Goal: Information Seeking & Learning: Learn about a topic

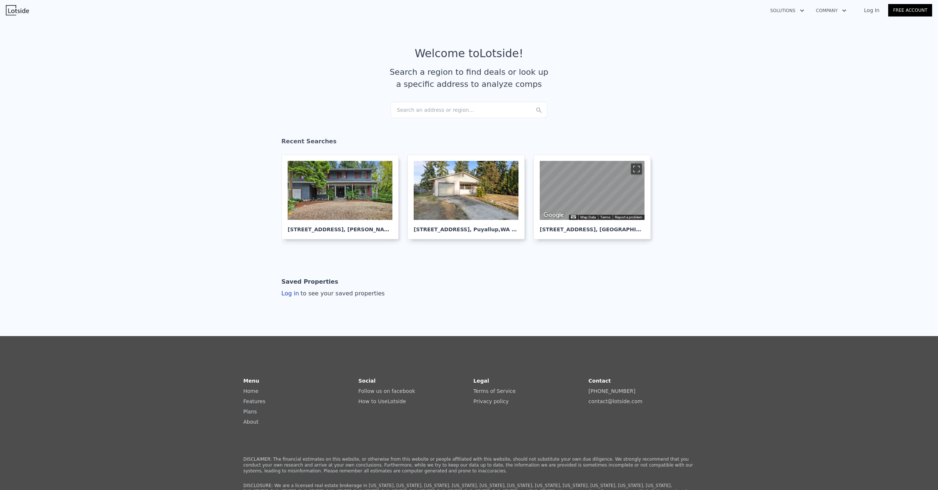
click at [427, 108] on div "Search an address or region..." at bounding box center [469, 110] width 157 height 16
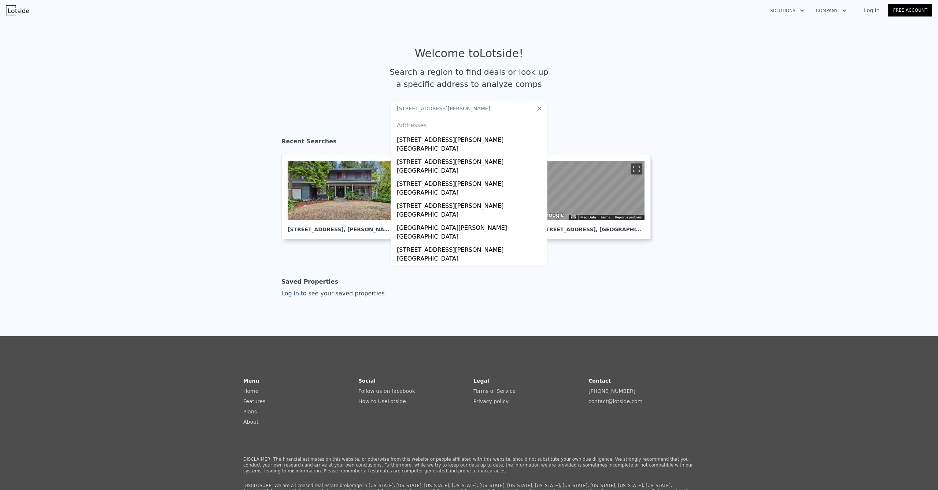
type input "1703 Oakes Ave, Everett, WA 98201"
click at [445, 137] on div "[STREET_ADDRESS][PERSON_NAME]" at bounding box center [470, 139] width 147 height 12
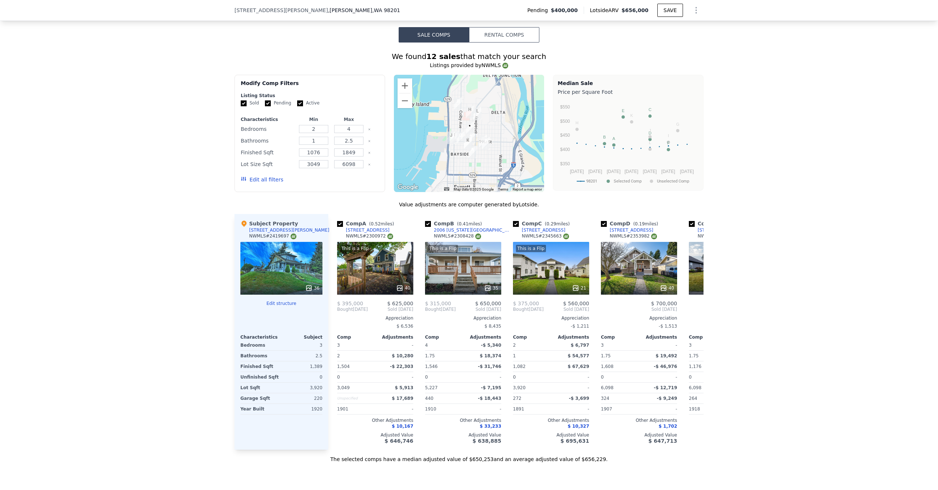
scroll to position [748, 0]
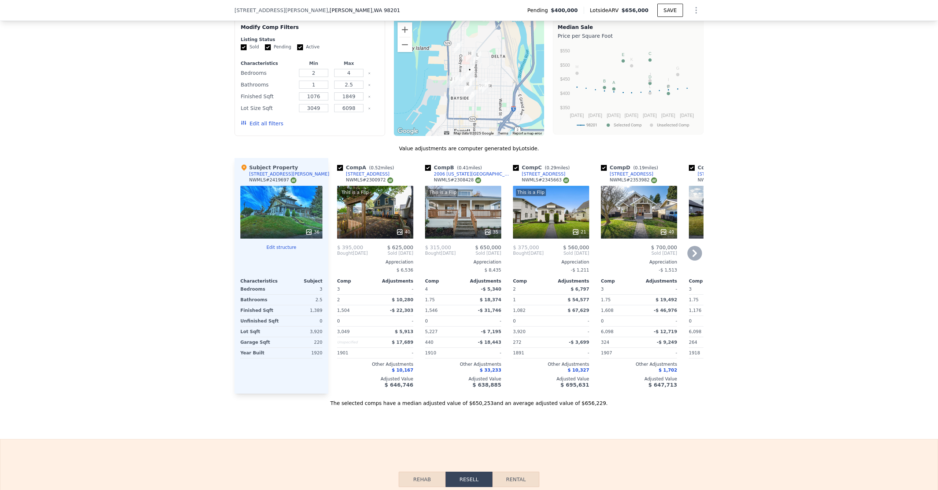
click at [349, 206] on div "This is a Flip 40" at bounding box center [375, 212] width 76 height 53
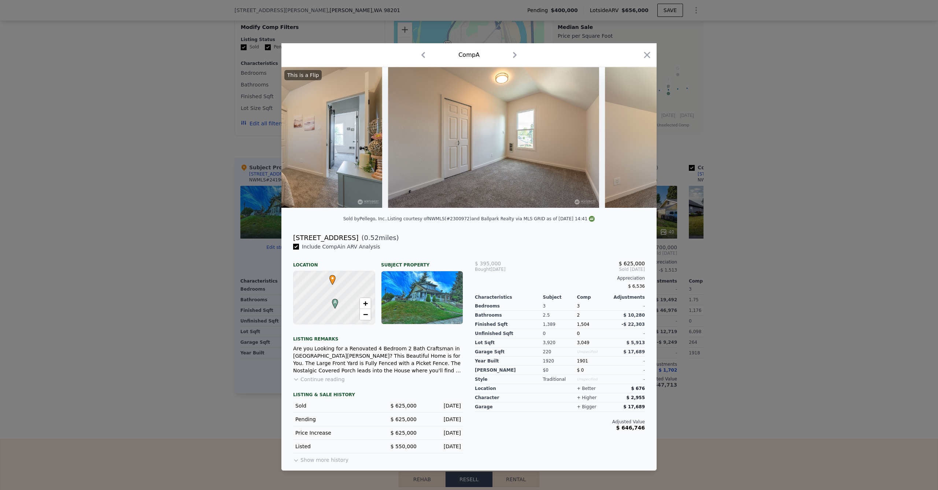
scroll to position [0, 7569]
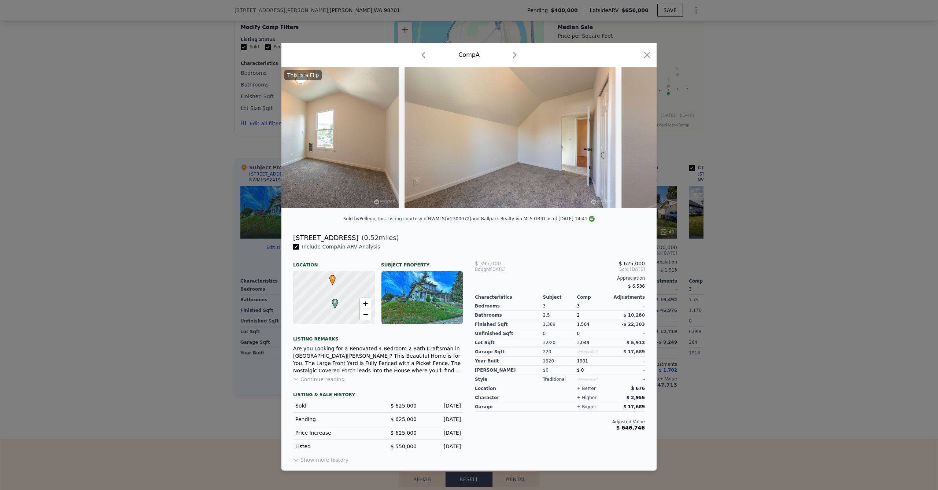
click at [654, 53] on div "Comp A" at bounding box center [468, 55] width 375 height 24
click at [649, 58] on div at bounding box center [647, 56] width 10 height 13
click at [771, 221] on div at bounding box center [469, 245] width 938 height 490
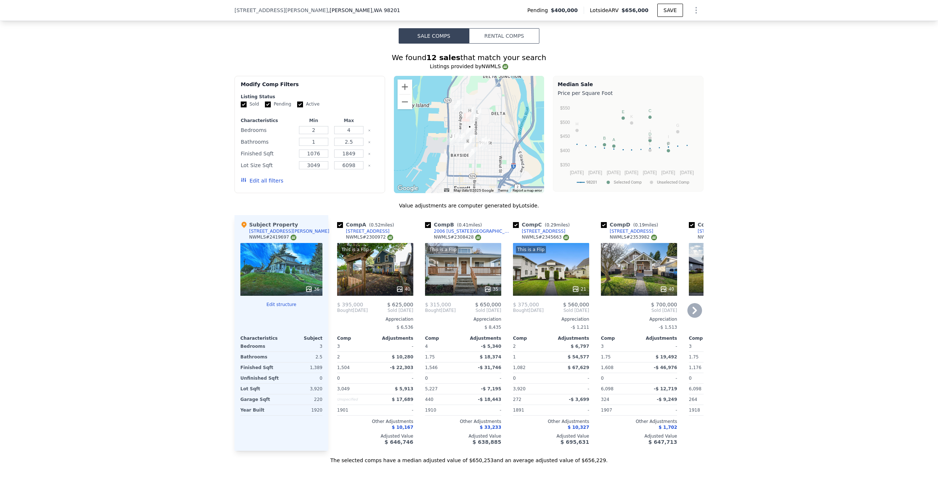
scroll to position [704, 0]
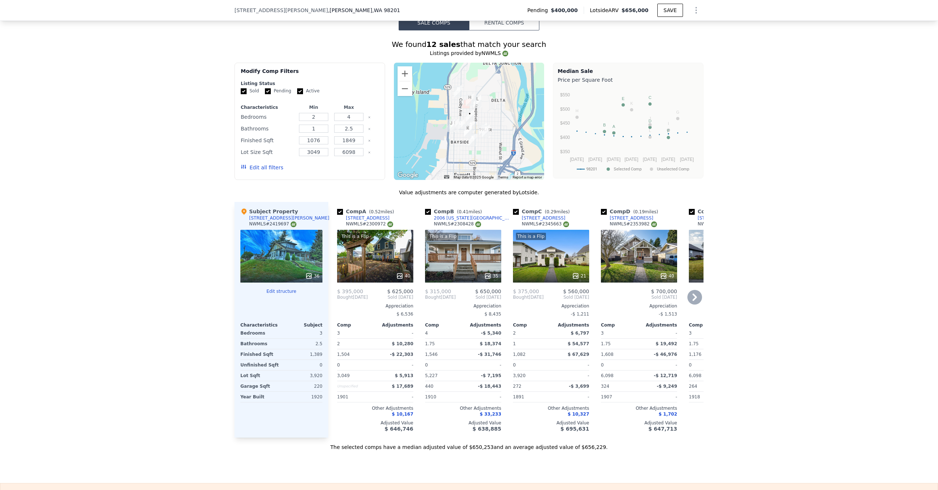
click at [378, 250] on div "This is a Flip 40" at bounding box center [375, 256] width 76 height 53
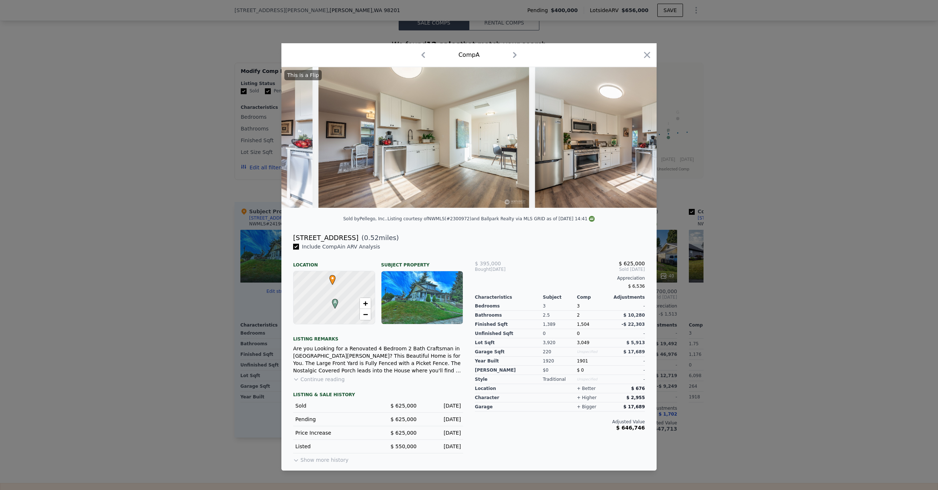
scroll to position [0, 3809]
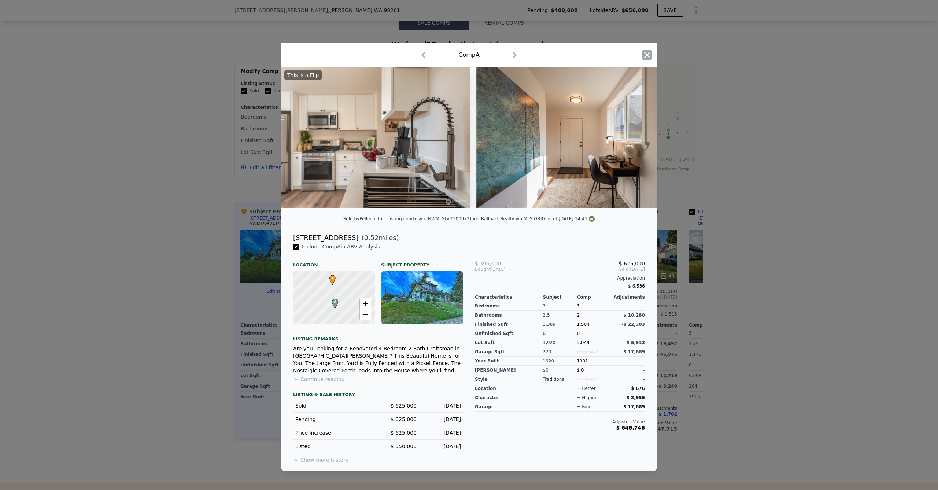
click at [649, 55] on icon "button" at bounding box center [647, 55] width 10 height 10
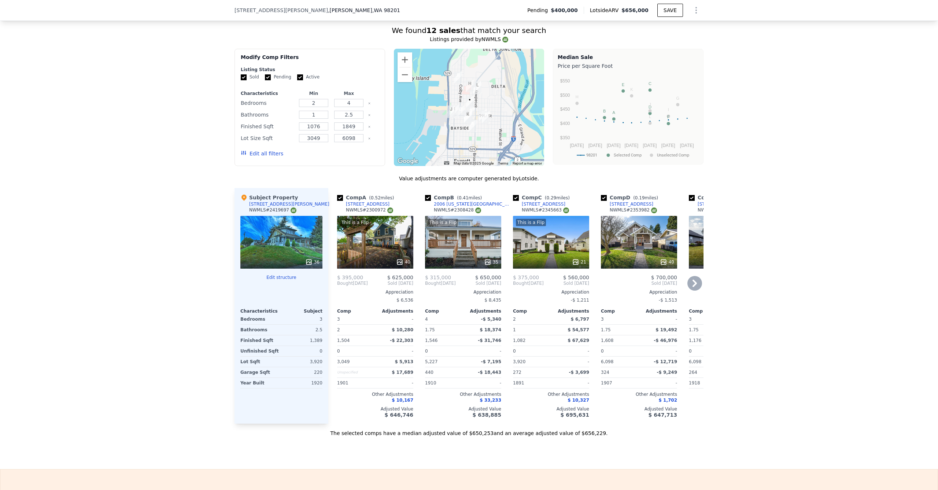
scroll to position [723, 0]
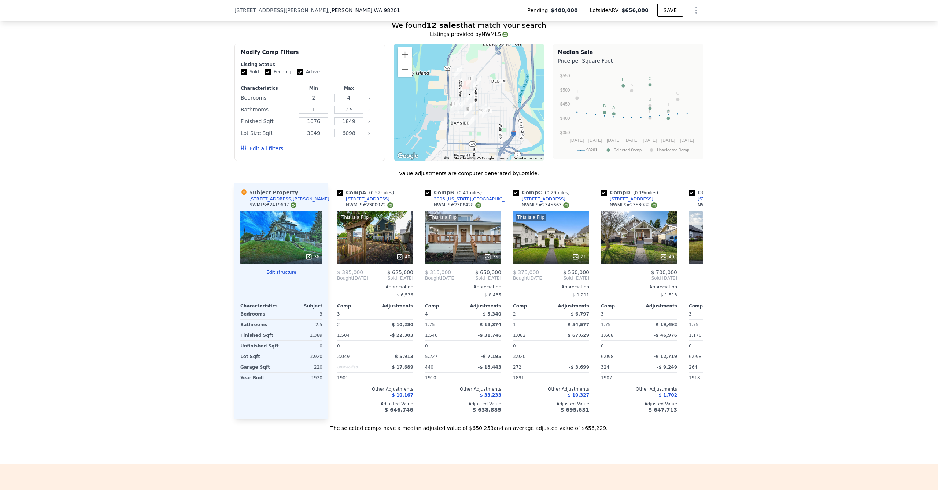
click at [269, 252] on div at bounding box center [281, 256] width 82 height 13
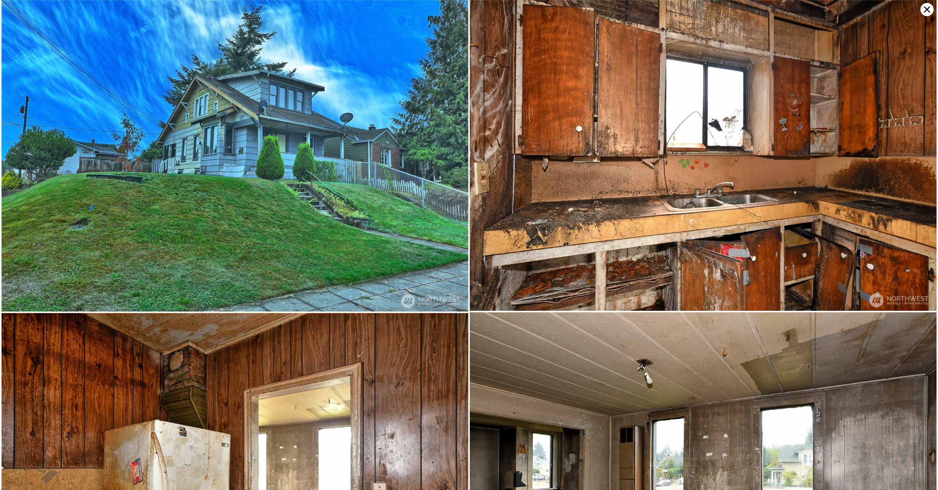
click at [924, 9] on icon at bounding box center [927, 9] width 13 height 13
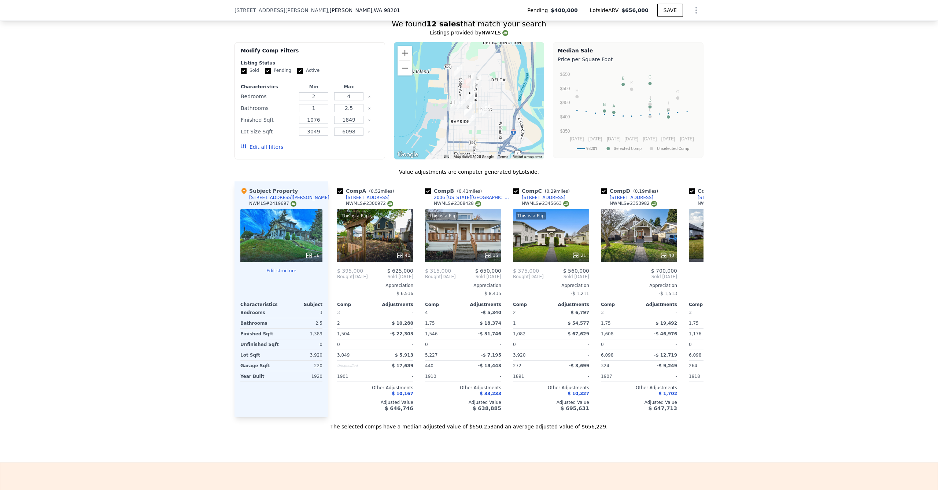
scroll to position [446, 0]
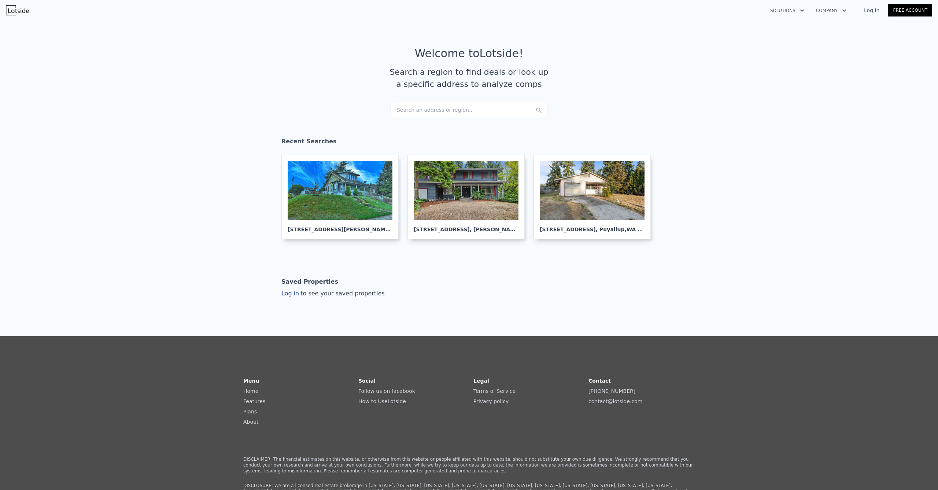
click at [410, 112] on div "Search an address or region..." at bounding box center [469, 110] width 157 height 16
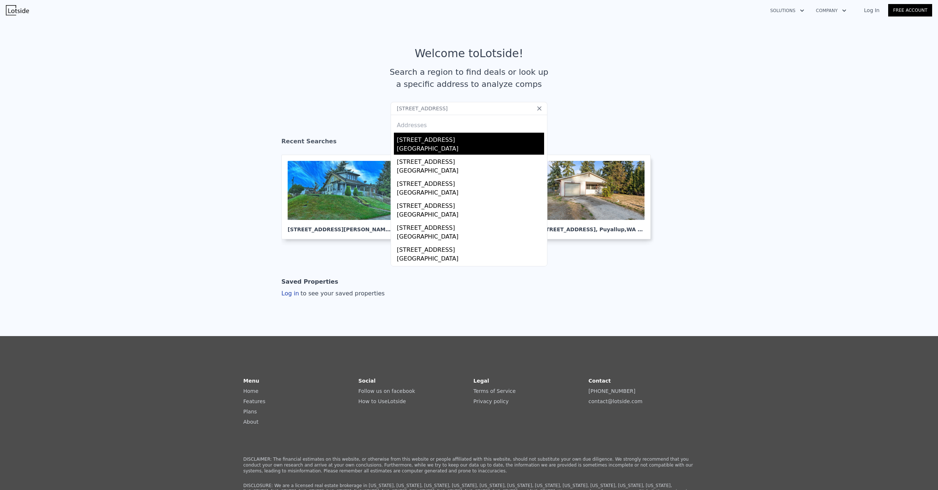
type input "[STREET_ADDRESS]"
click at [427, 141] on div "[STREET_ADDRESS]" at bounding box center [470, 139] width 147 height 12
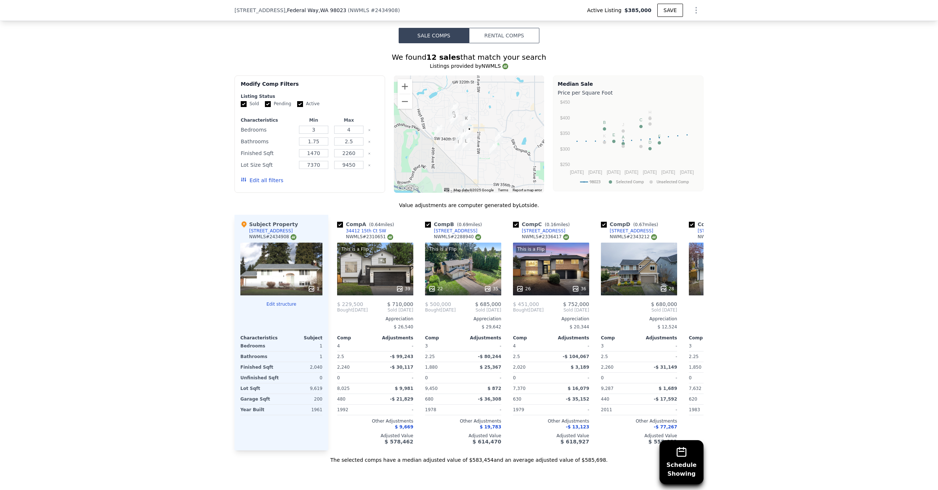
scroll to position [673, 0]
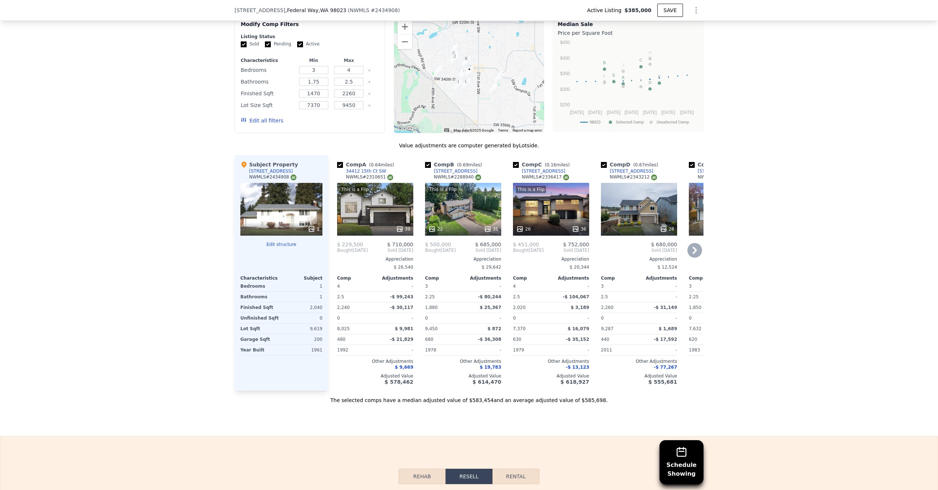
click at [552, 224] on div "This is a Flip 26 36" at bounding box center [551, 209] width 76 height 53
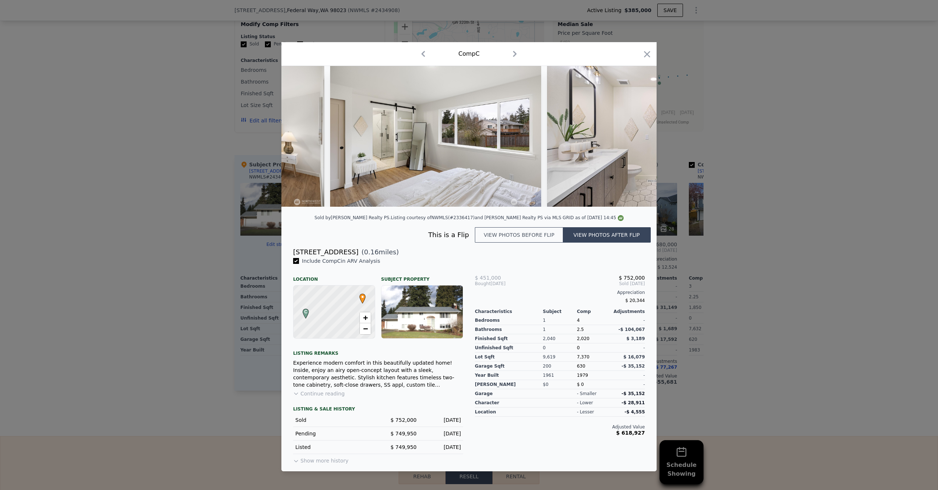
scroll to position [0, 3866]
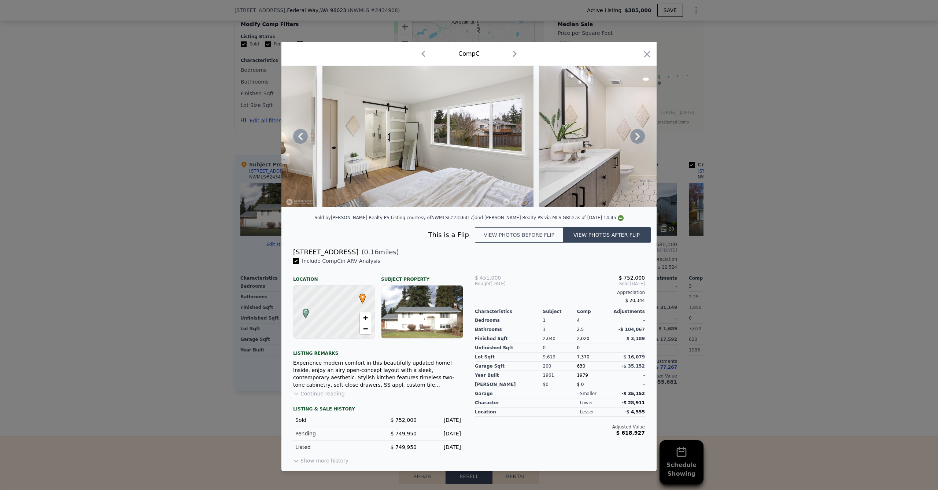
click at [645, 57] on div at bounding box center [647, 55] width 10 height 13
click at [649, 54] on icon "button" at bounding box center [647, 54] width 10 height 10
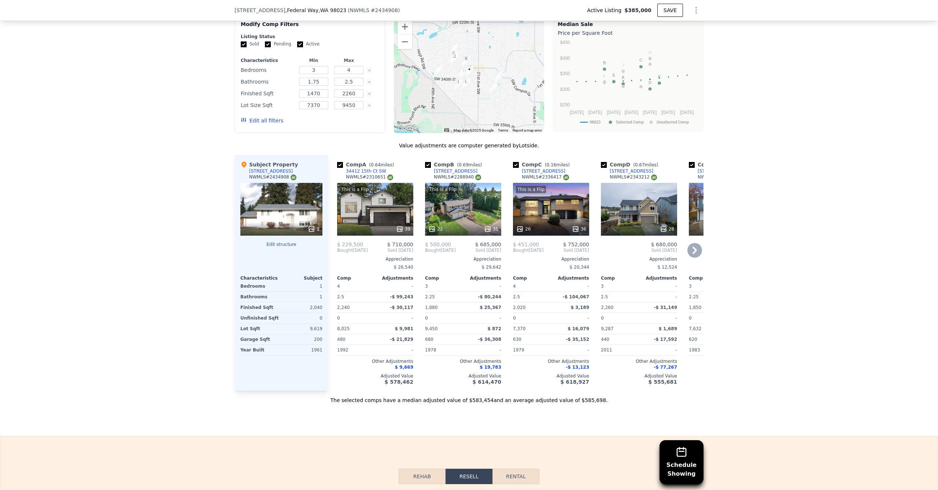
click at [528, 205] on div "This is a Flip 26 36" at bounding box center [551, 209] width 76 height 53
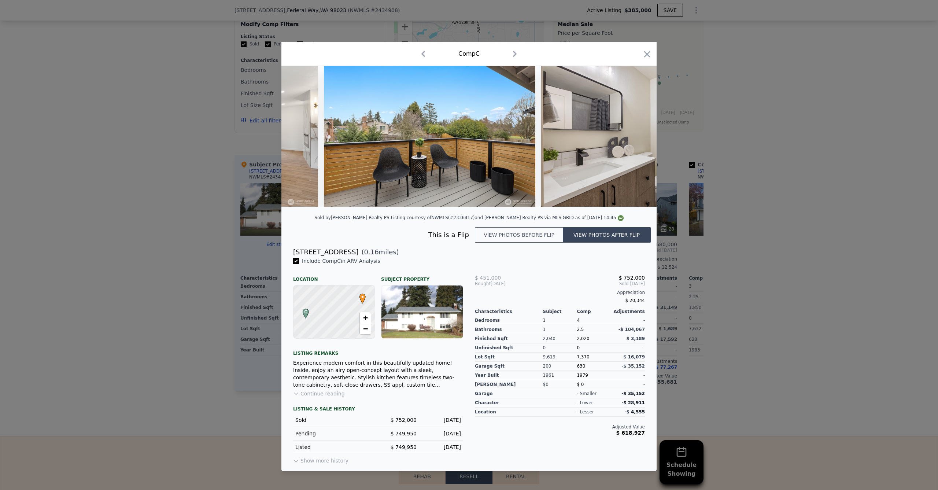
scroll to position [0, 2608]
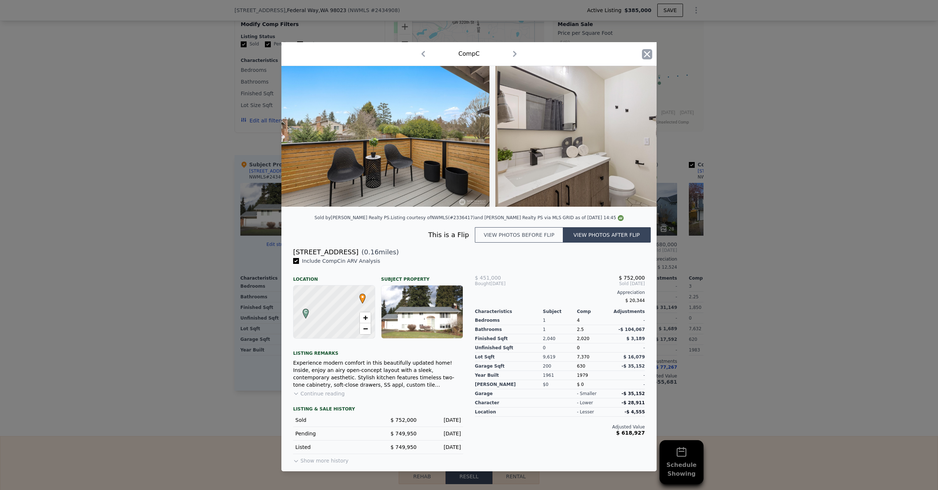
click at [648, 55] on icon "button" at bounding box center [647, 54] width 10 height 10
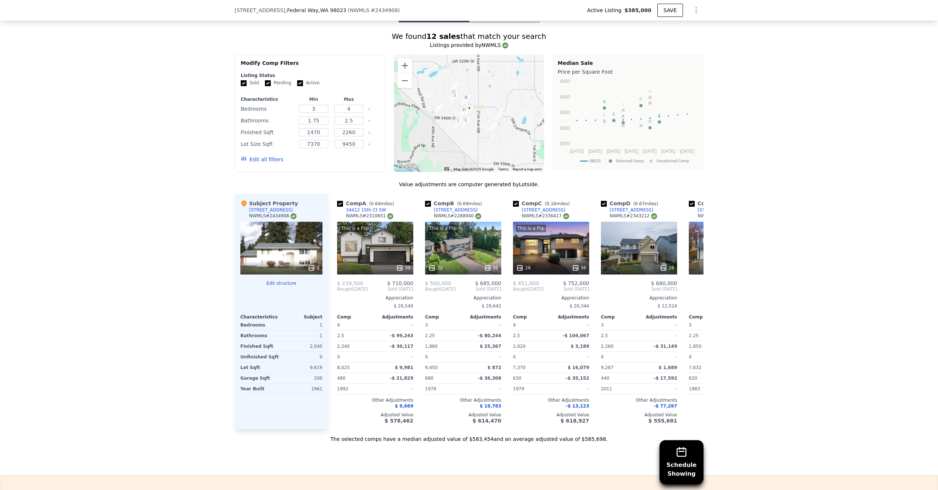
scroll to position [696, 0]
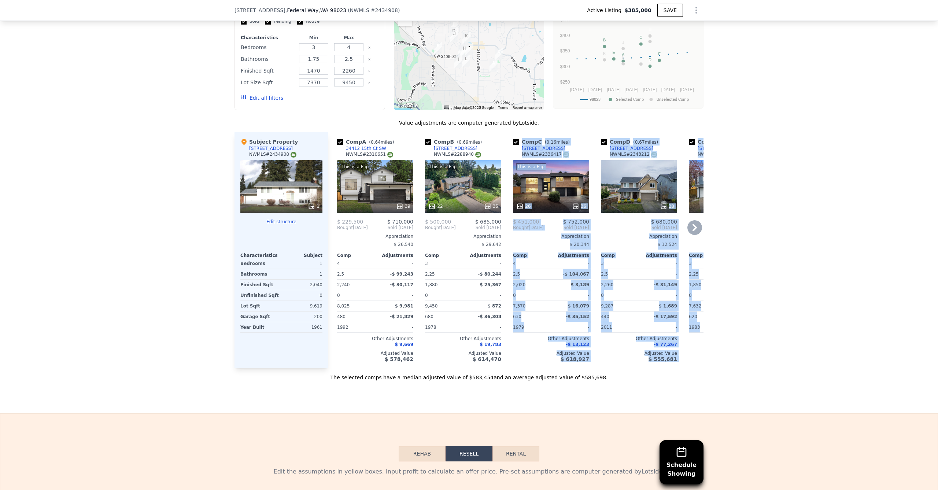
drag, startPoint x: 410, startPoint y: 379, endPoint x: 423, endPoint y: 378, distance: 12.5
click at [423, 378] on div "Value adjustments are computer generated by Lotside . Subject Property 2334 SW …" at bounding box center [469, 250] width 469 height 262
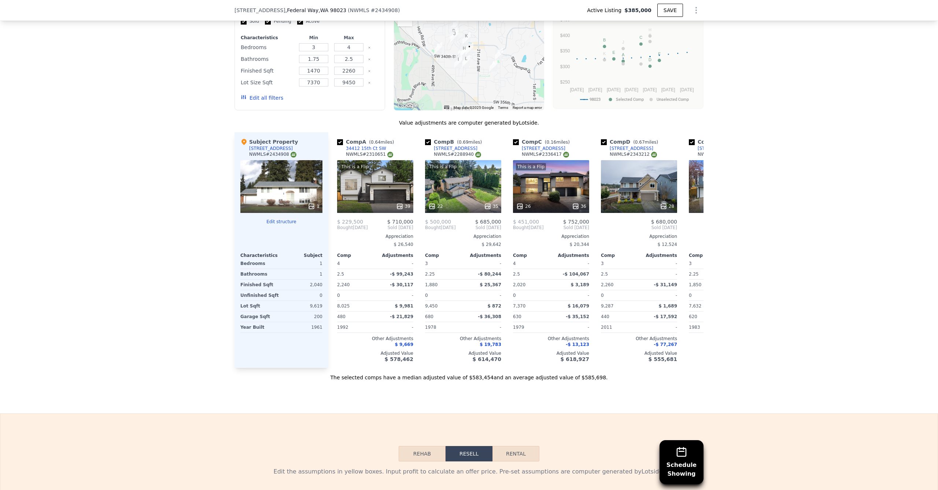
click at [388, 392] on div "Sale Comps Rental Comps Schedule Showing We found 12 sales that match your sear…" at bounding box center [469, 163] width 938 height 500
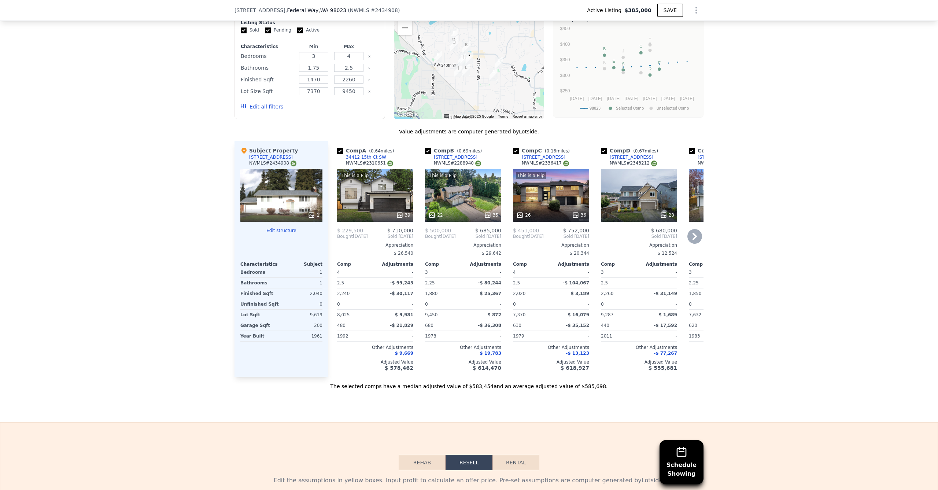
click at [527, 211] on div "This is a Flip 26 36" at bounding box center [551, 195] width 76 height 53
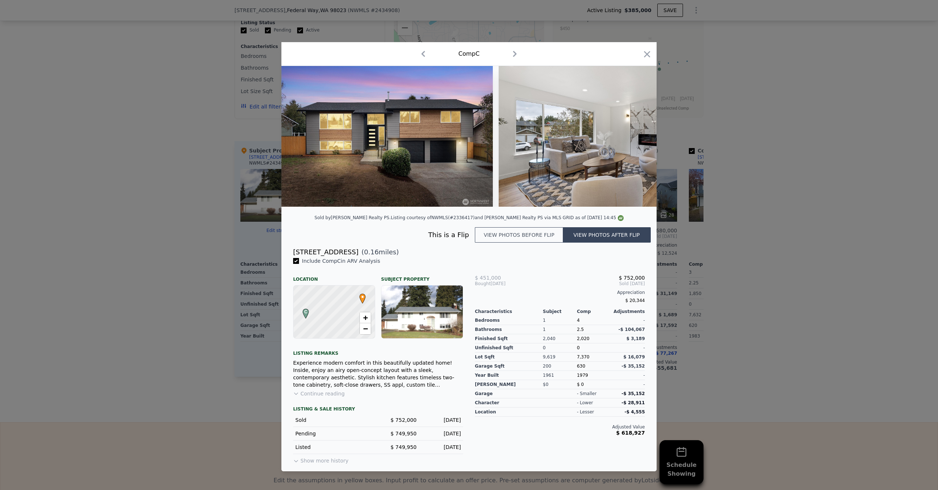
click at [189, 214] on div at bounding box center [469, 245] width 938 height 490
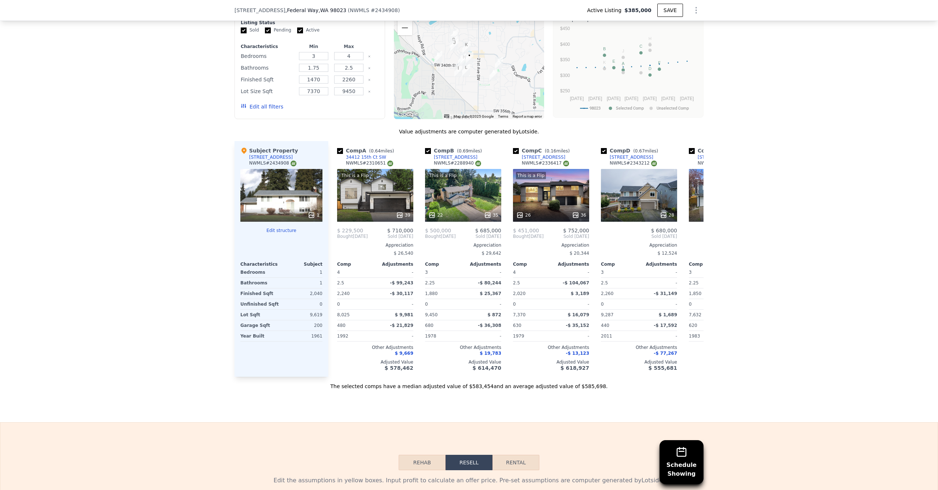
click at [281, 211] on div "1" at bounding box center [281, 195] width 82 height 53
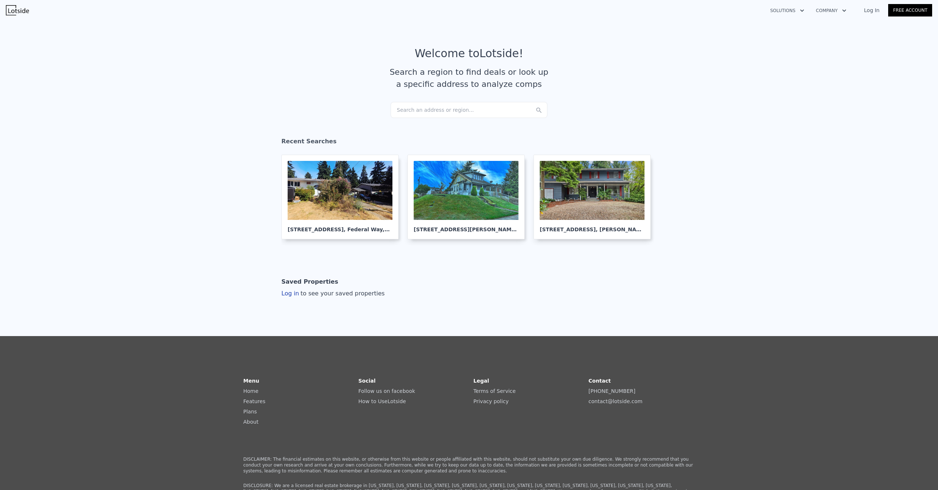
click at [449, 114] on div "Search an address or region..." at bounding box center [469, 110] width 157 height 16
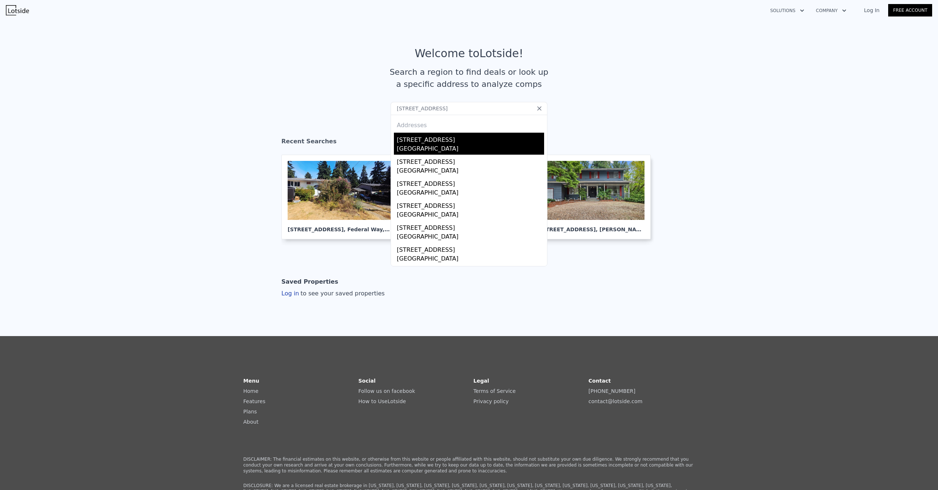
type input "[STREET_ADDRESS]"
click at [438, 136] on div "[STREET_ADDRESS]" at bounding box center [470, 139] width 147 height 12
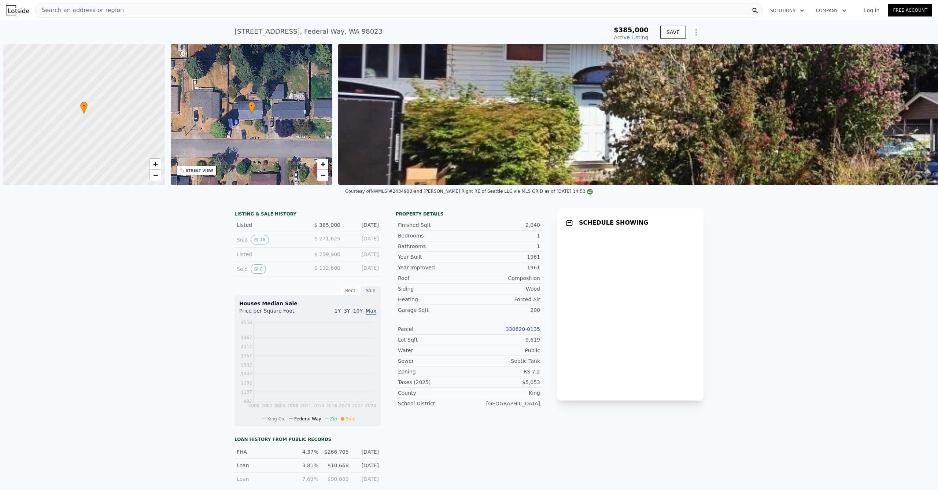
type input "-$ 410,468"
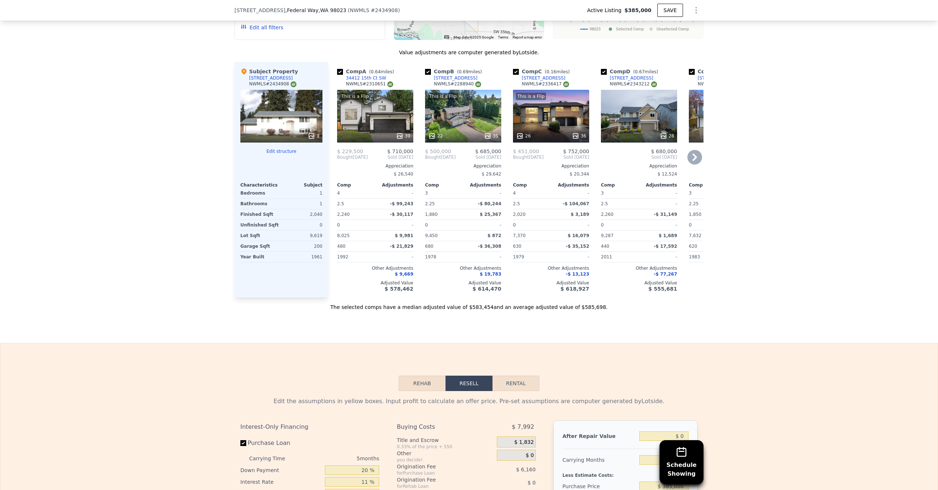
scroll to position [752, 0]
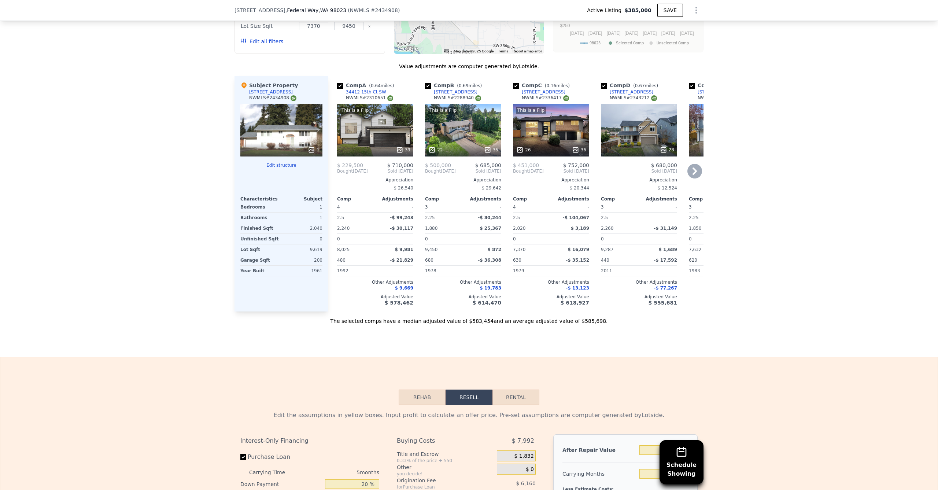
click at [451, 127] on div "This is a Flip 22 35" at bounding box center [463, 130] width 76 height 53
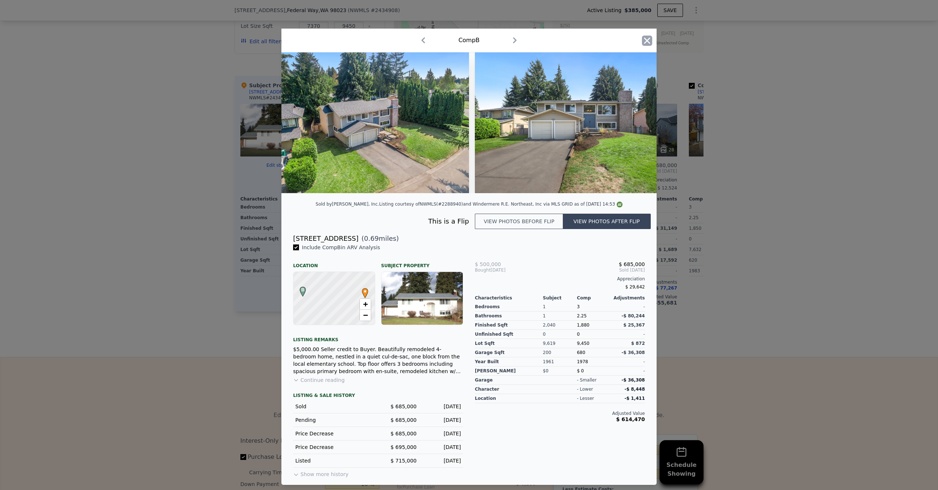
click at [645, 37] on icon "button" at bounding box center [647, 40] width 6 height 6
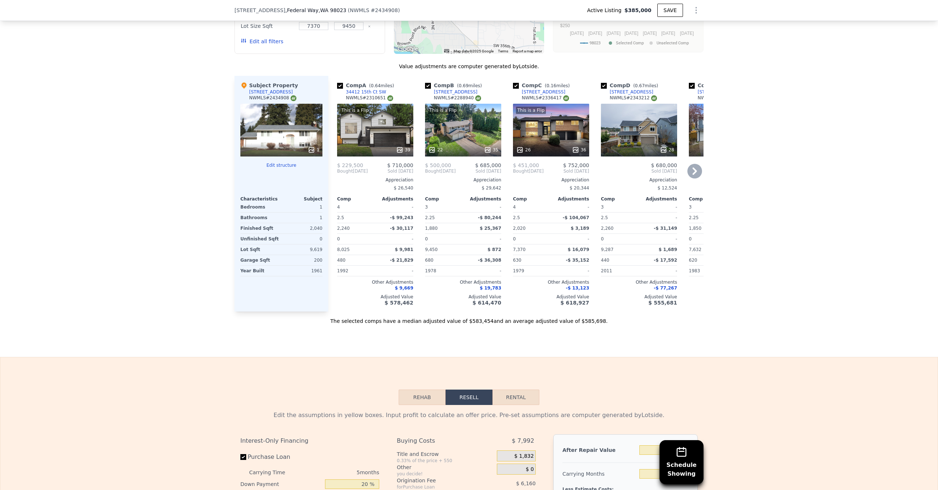
click at [559, 140] on div "This is a Flip 26 36" at bounding box center [551, 130] width 76 height 53
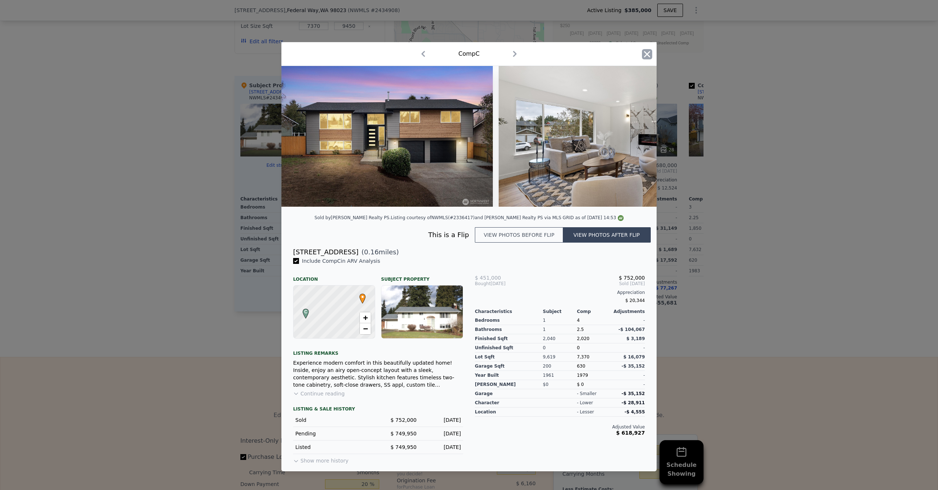
click at [649, 55] on icon "button" at bounding box center [647, 54] width 10 height 10
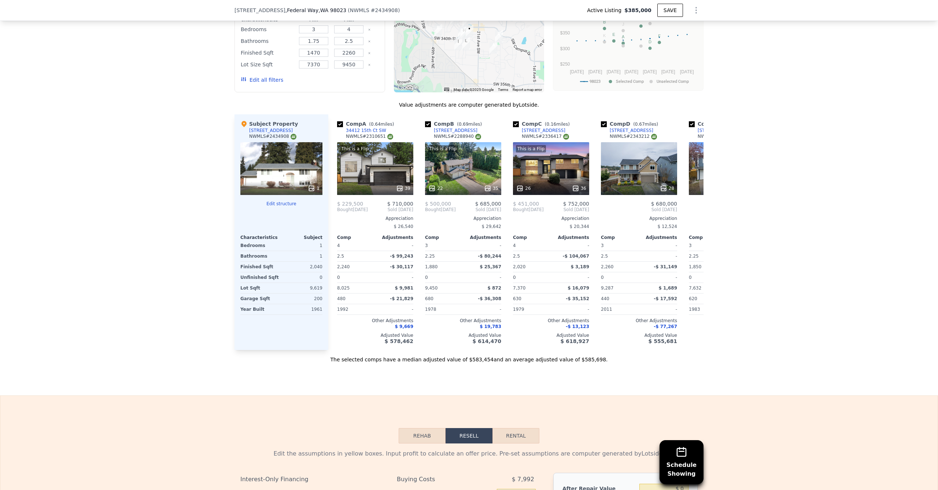
scroll to position [728, 0]
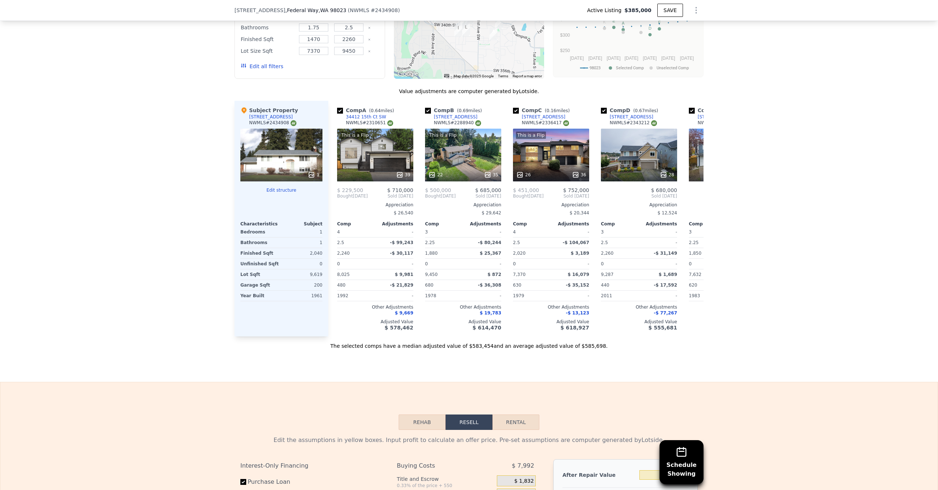
drag, startPoint x: 364, startPoint y: 347, endPoint x: 430, endPoint y: 349, distance: 66.0
click at [431, 348] on div "The selected comps have a median adjusted value of $583,454 and an average adju…" at bounding box center [469, 342] width 469 height 13
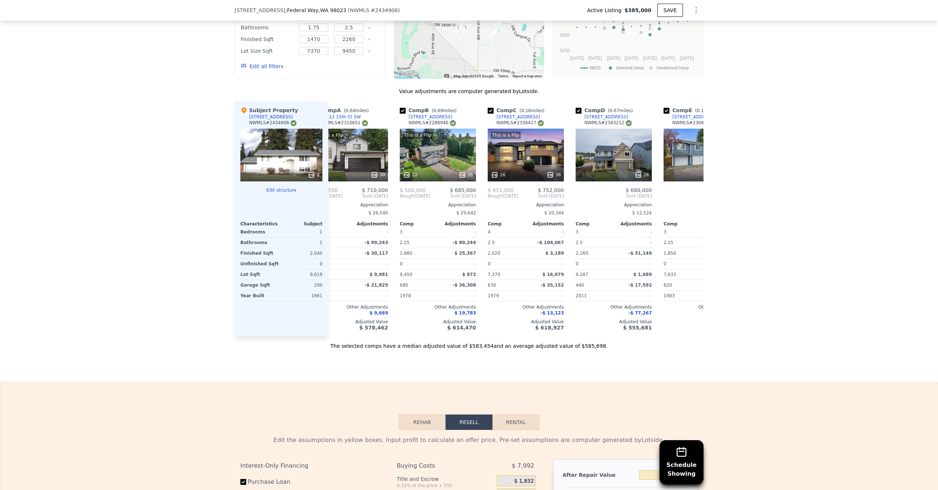
scroll to position [0, 0]
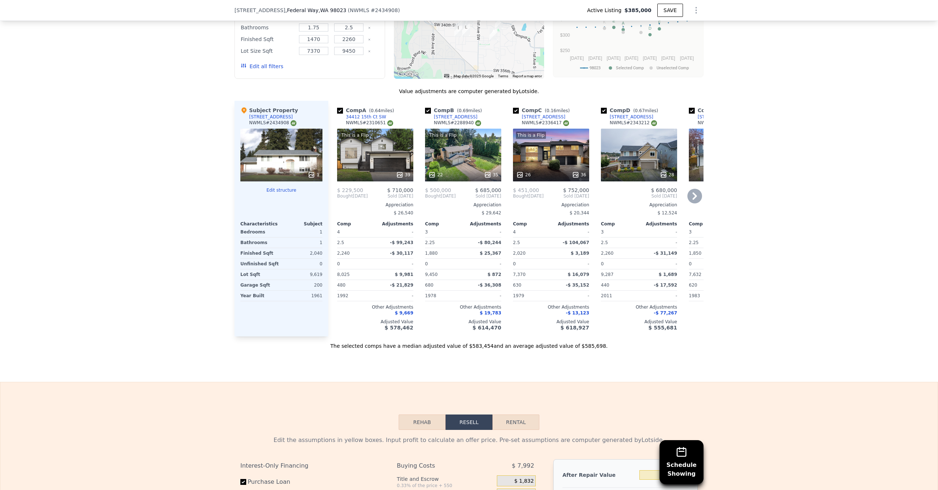
click at [536, 169] on div "This is a Flip 26 36" at bounding box center [551, 155] width 76 height 53
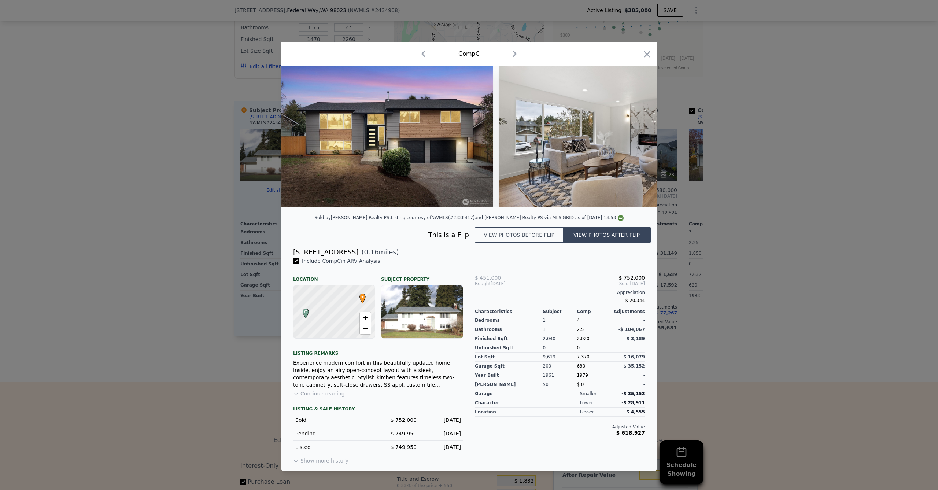
drag, startPoint x: 644, startPoint y: 49, endPoint x: 639, endPoint y: 63, distance: 14.0
click at [644, 50] on icon "button" at bounding box center [647, 54] width 10 height 10
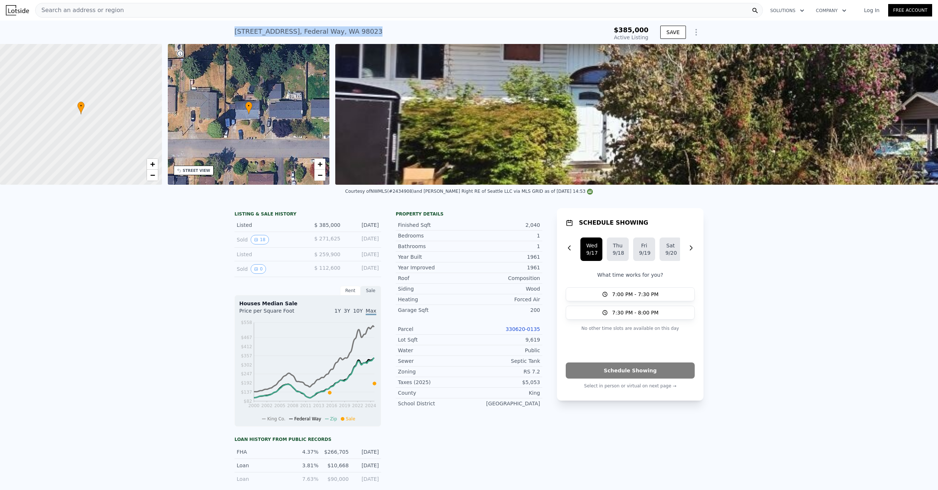
drag, startPoint x: 366, startPoint y: 32, endPoint x: 226, endPoint y: 33, distance: 140.4
click at [226, 33] on div "[STREET_ADDRESS] Active at $385k $385,000 Active Listing SAVE" at bounding box center [469, 32] width 938 height 23
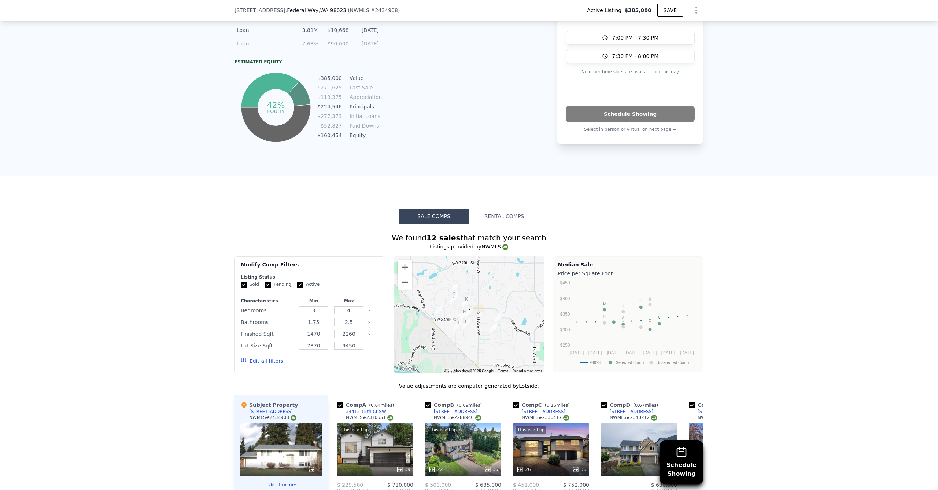
scroll to position [566, 0]
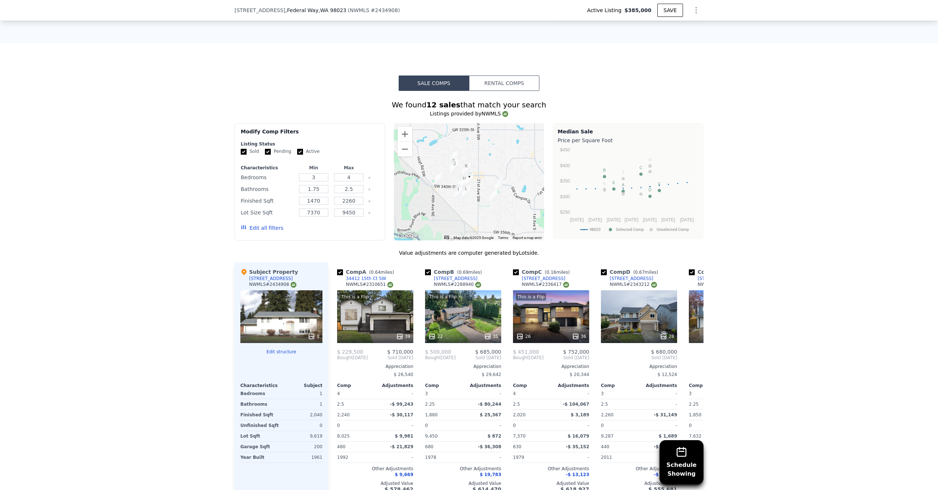
click at [273, 328] on div "1" at bounding box center [281, 316] width 82 height 53
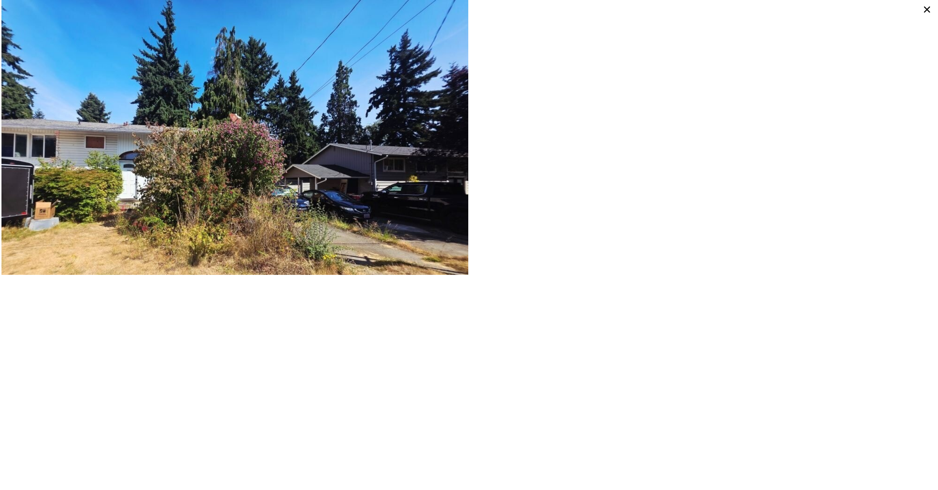
click at [925, 10] on icon at bounding box center [927, 9] width 13 height 13
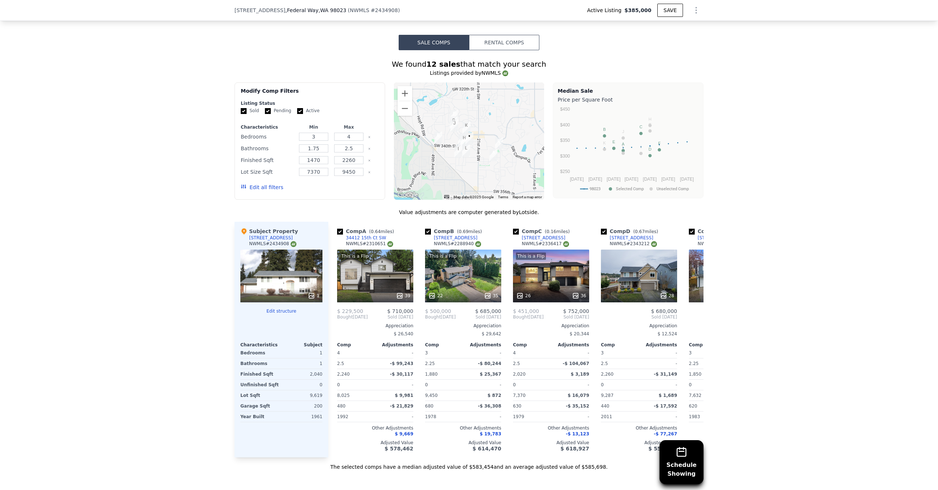
scroll to position [668, 0]
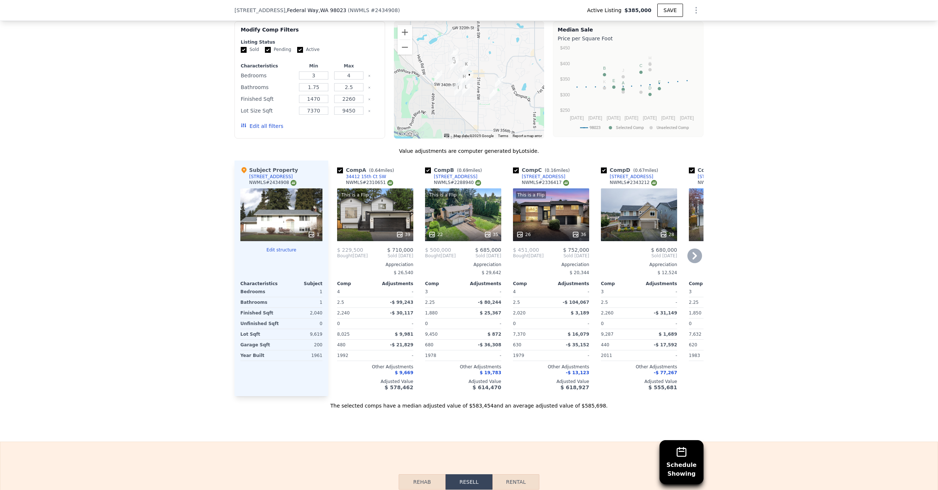
click at [351, 228] on div "This is a Flip 39" at bounding box center [375, 214] width 76 height 53
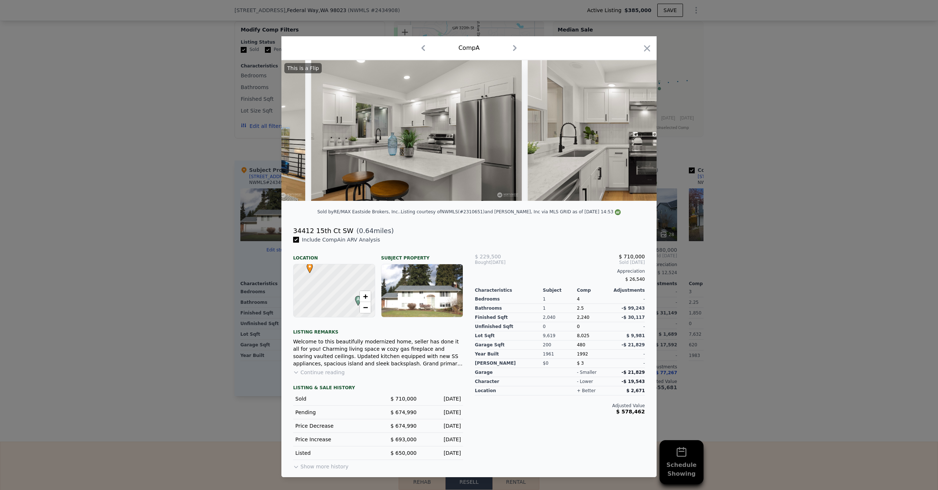
scroll to position [0, 1948]
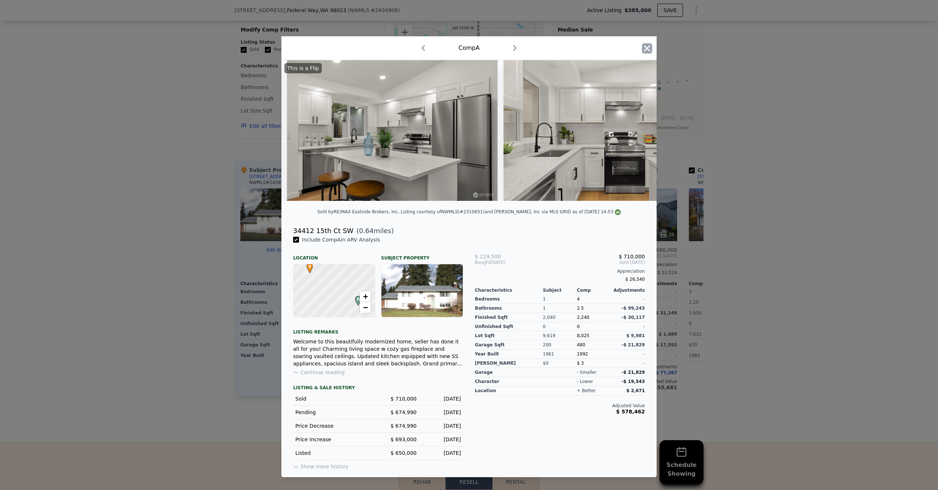
click at [648, 47] on icon "button" at bounding box center [647, 48] width 6 height 6
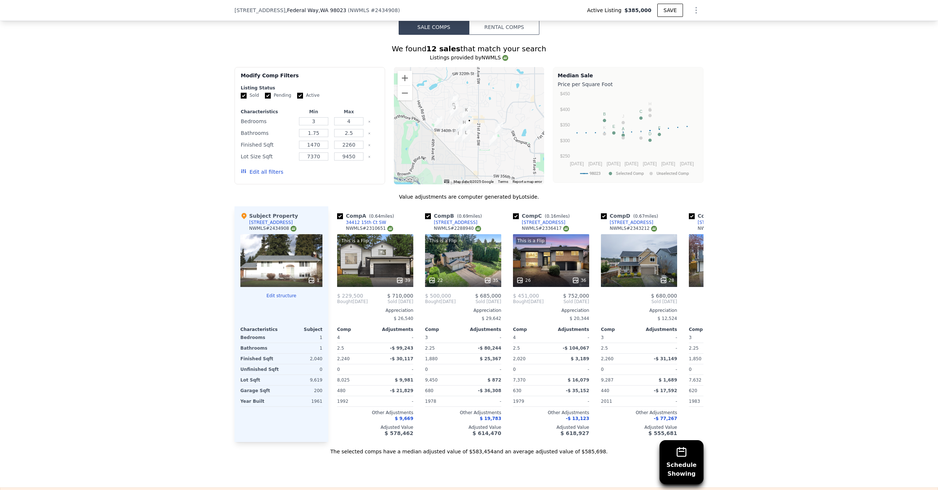
scroll to position [681, 0]
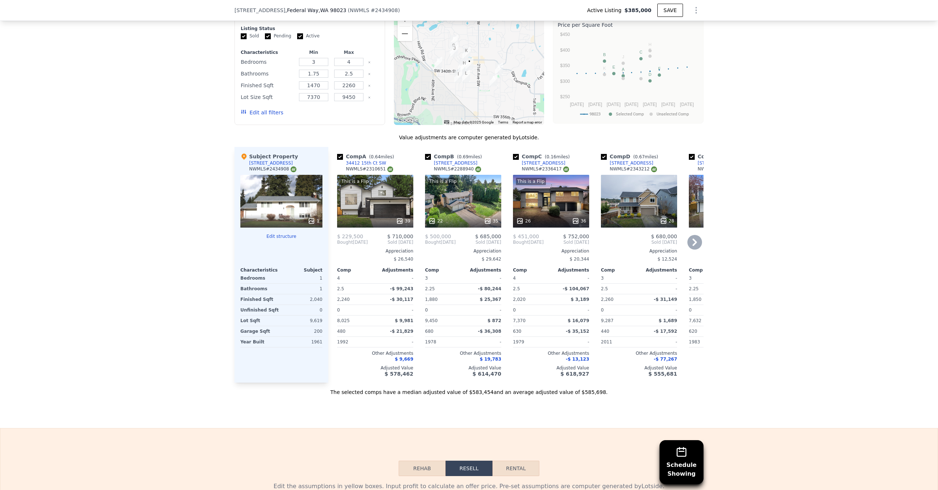
click at [380, 216] on div "This is a Flip 39" at bounding box center [375, 201] width 76 height 53
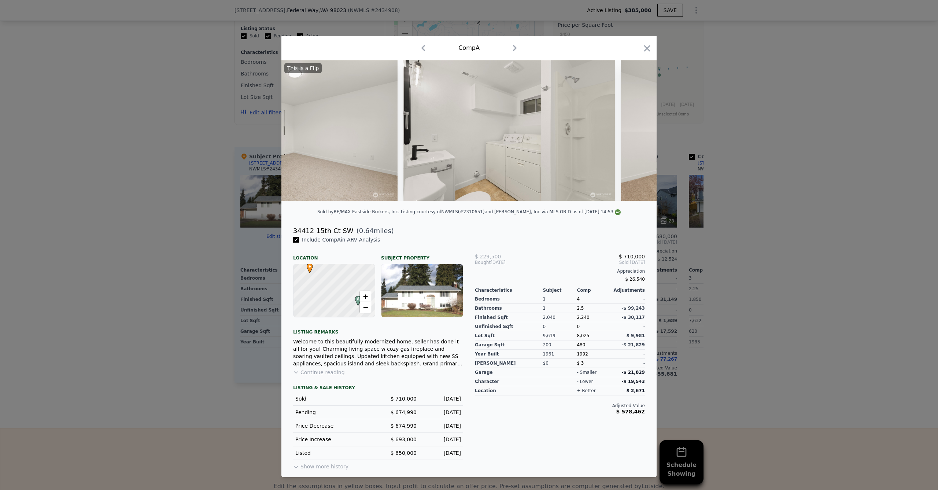
scroll to position [0, 4384]
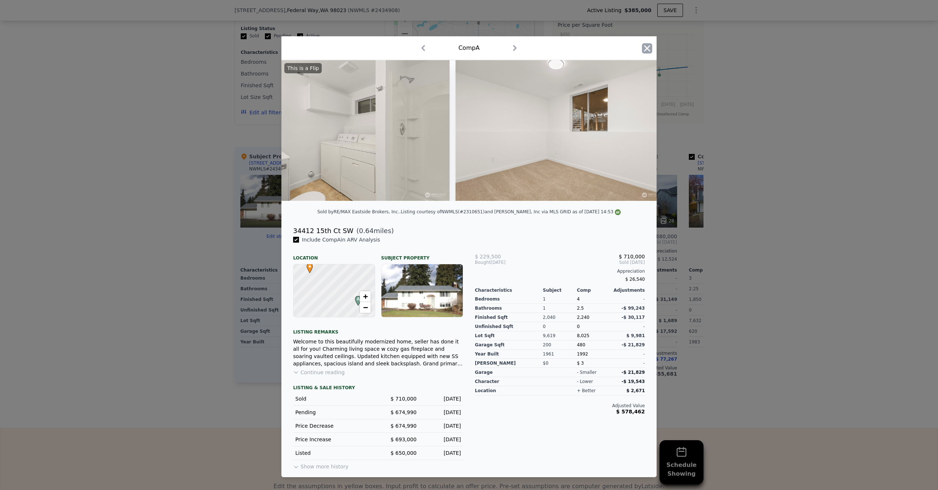
click at [647, 47] on icon "button" at bounding box center [647, 48] width 10 height 10
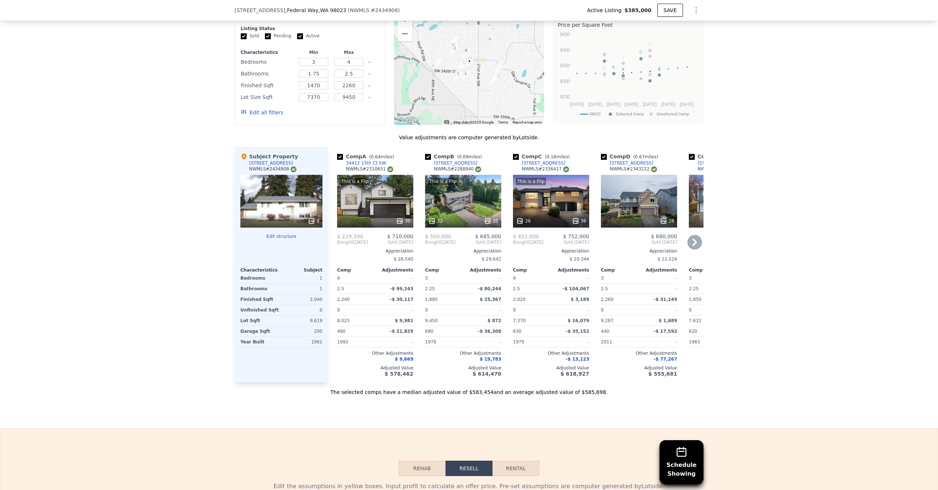
click at [550, 213] on div "This is a Flip 26 36" at bounding box center [551, 201] width 76 height 53
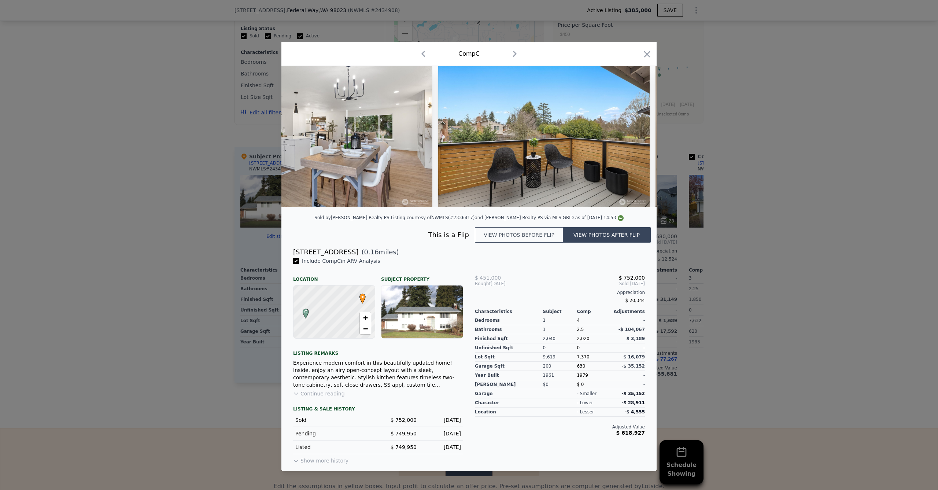
scroll to position [0, 2508]
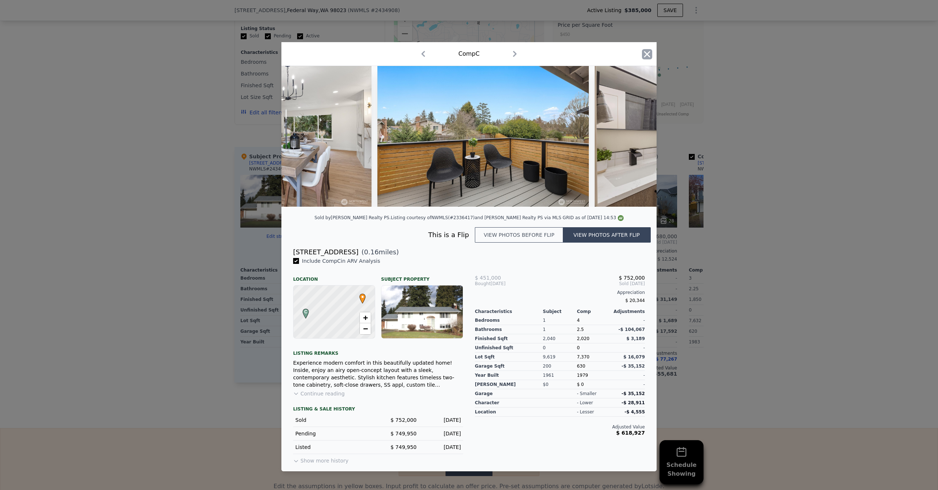
click at [643, 52] on icon "button" at bounding box center [647, 54] width 10 height 10
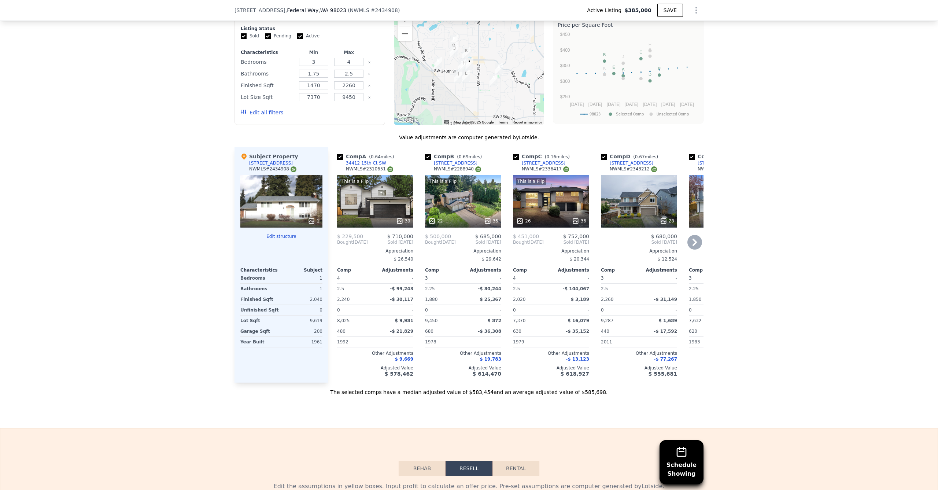
scroll to position [733, 0]
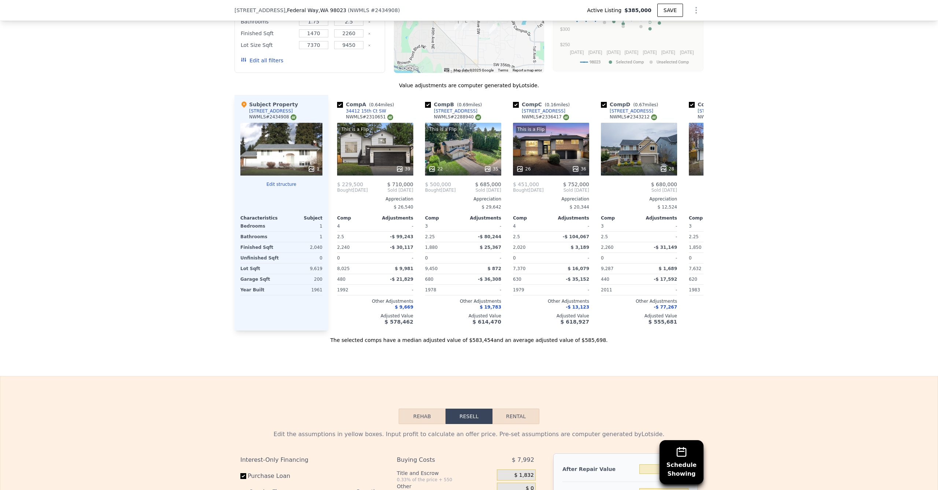
click at [262, 162] on div "1" at bounding box center [281, 149] width 82 height 53
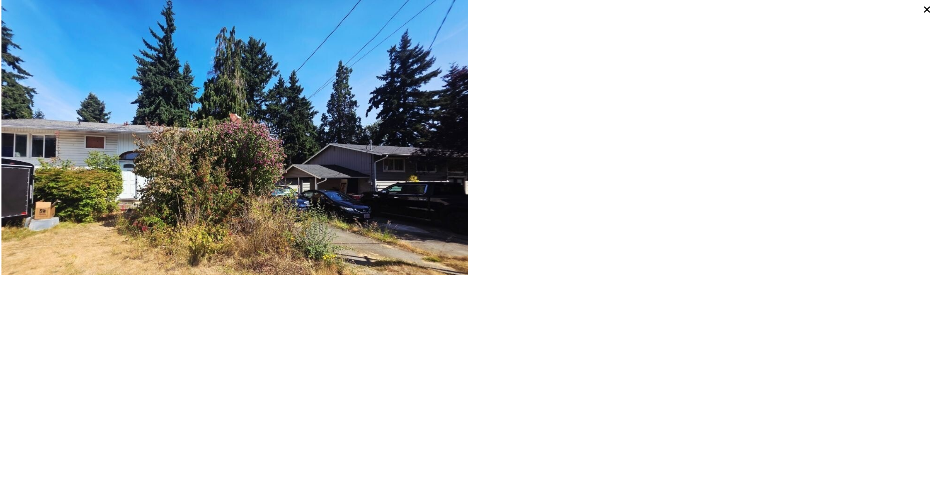
click at [927, 6] on icon at bounding box center [927, 9] width 13 height 13
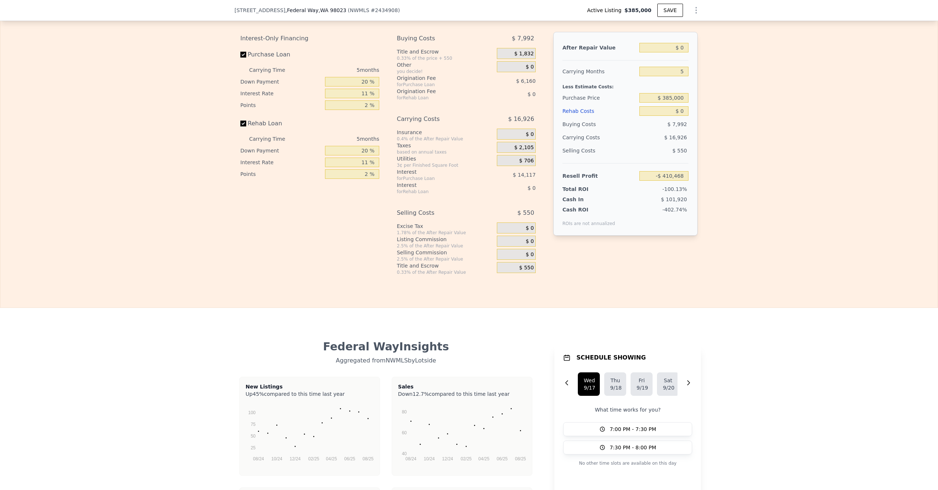
scroll to position [1103, 0]
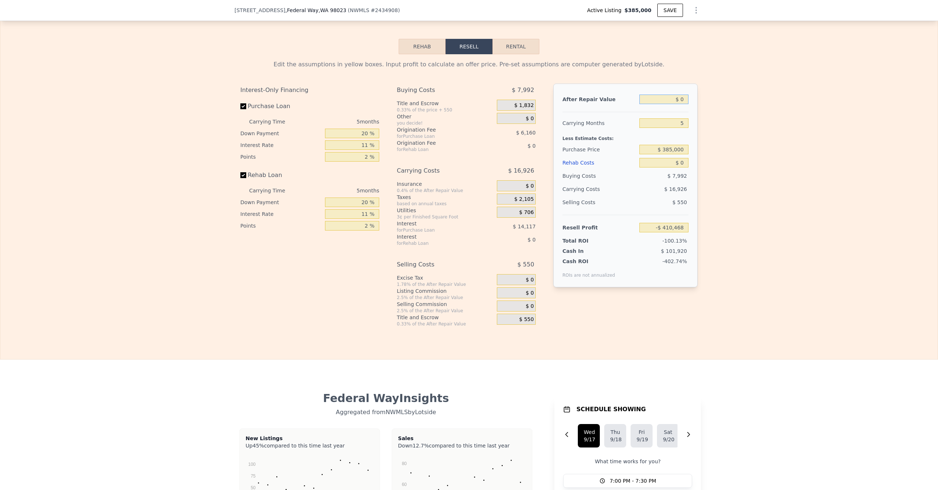
click at [669, 104] on input "$ 0" at bounding box center [664, 100] width 49 height 10
type input "$ 60"
type input "-$ 410,413"
type input "$ 6,990"
type input "-$ 403,987"
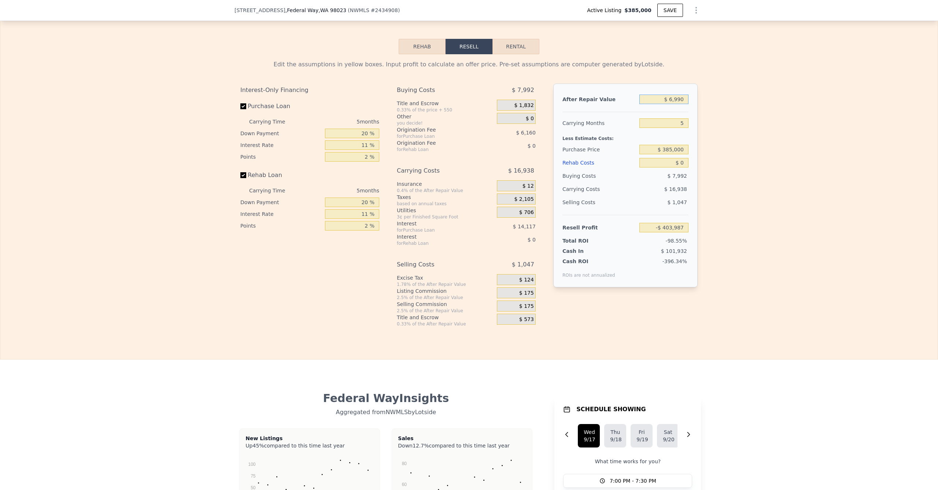
type input "$ 69,990"
type input "-$ 345,574"
type input "$ 699,990"
type input "$ 238,564"
click at [664, 154] on input "$ 385,000" at bounding box center [664, 150] width 49 height 10
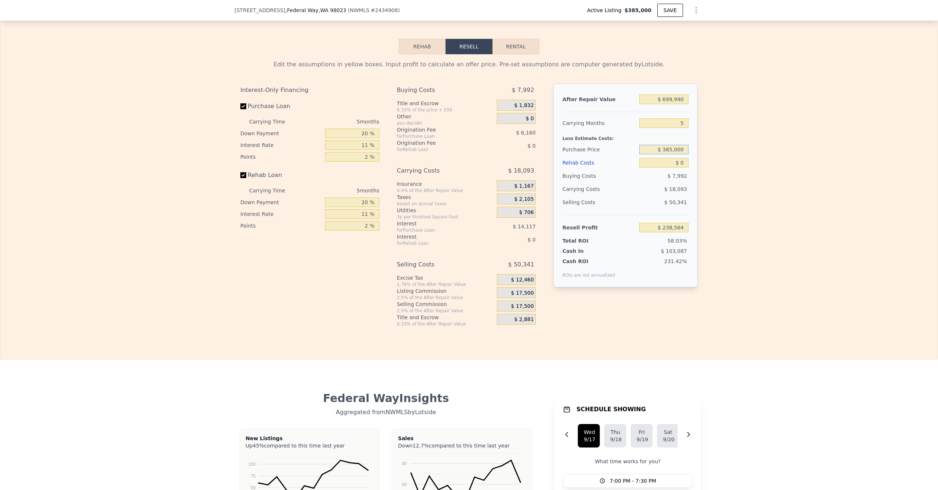
click at [670, 154] on input "$ 385,000" at bounding box center [664, 150] width 49 height 10
click at [668, 167] on input "$ 0" at bounding box center [664, 163] width 49 height 10
type input "$ 10"
type input "$ 238,554"
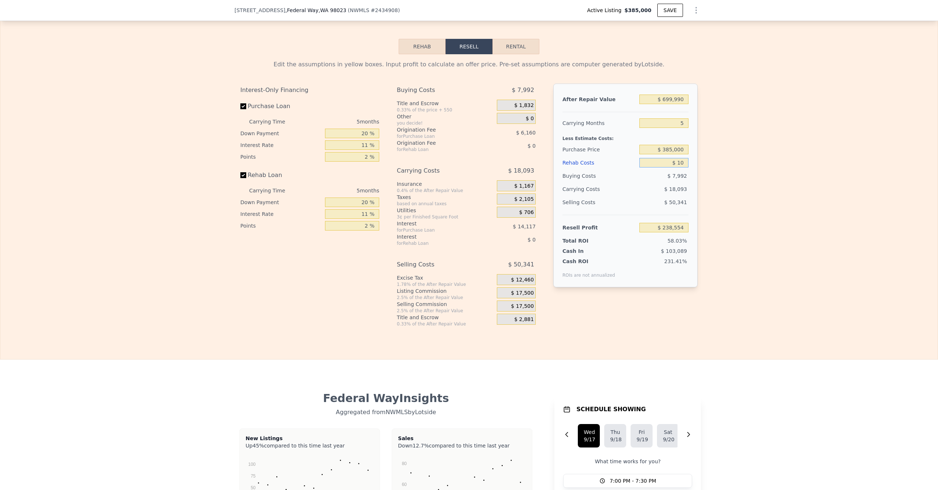
type input "$ 100"
type input "$ 238,457"
type input "$ 1,000"
type input "$ 237,513"
type input "$ 10,000"
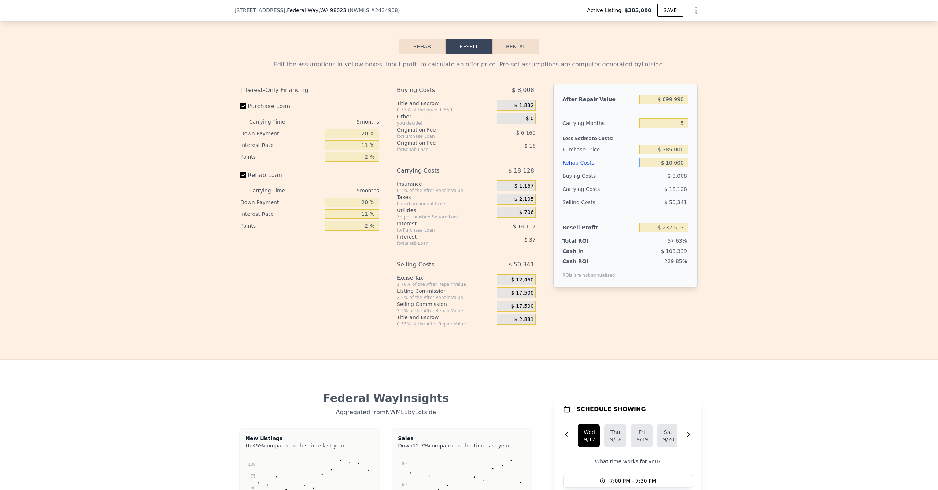
type input "$ 228,039"
type input "$ 100,000"
type input "$ 133,299"
click at [668, 154] on input "$ 385,000" at bounding box center [664, 150] width 49 height 10
click at [670, 154] on input "$ 385,000" at bounding box center [664, 150] width 49 height 10
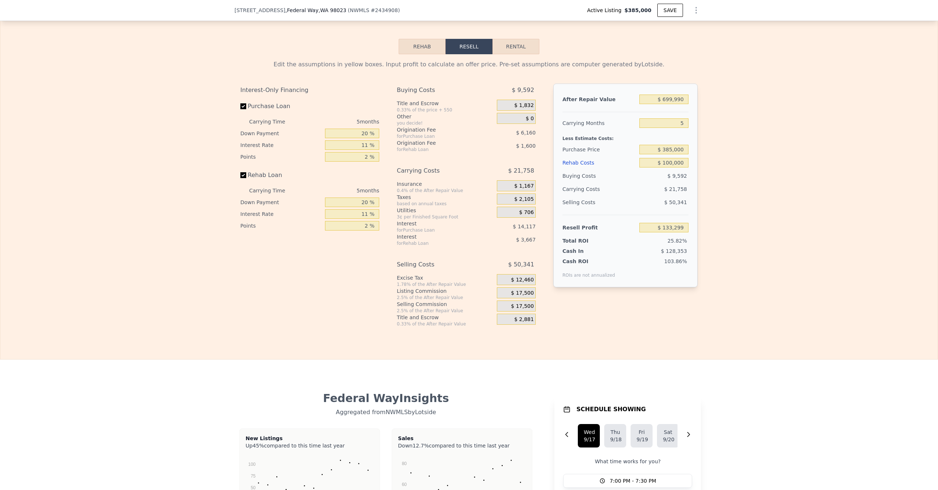
click at [662, 80] on div "Edit the assumptions in yellow boxes. Input profit to calculate an offer price.…" at bounding box center [468, 193] width 457 height 267
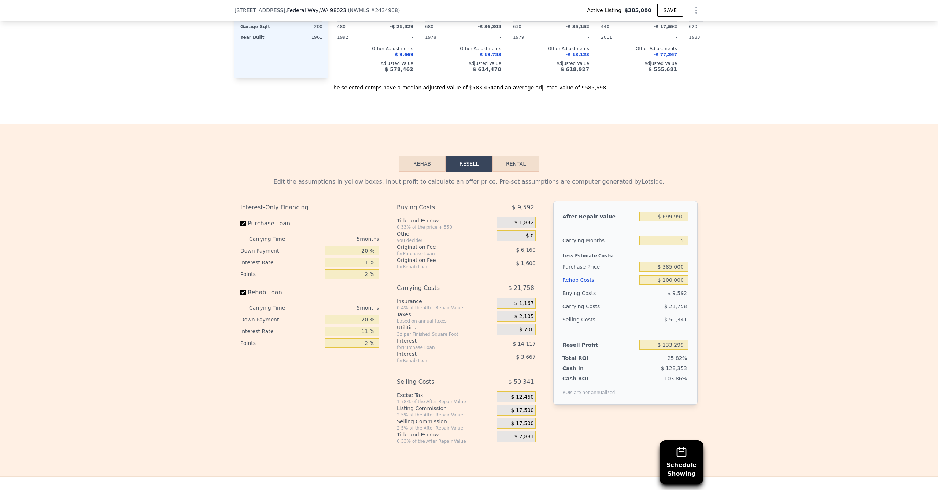
scroll to position [1040, 0]
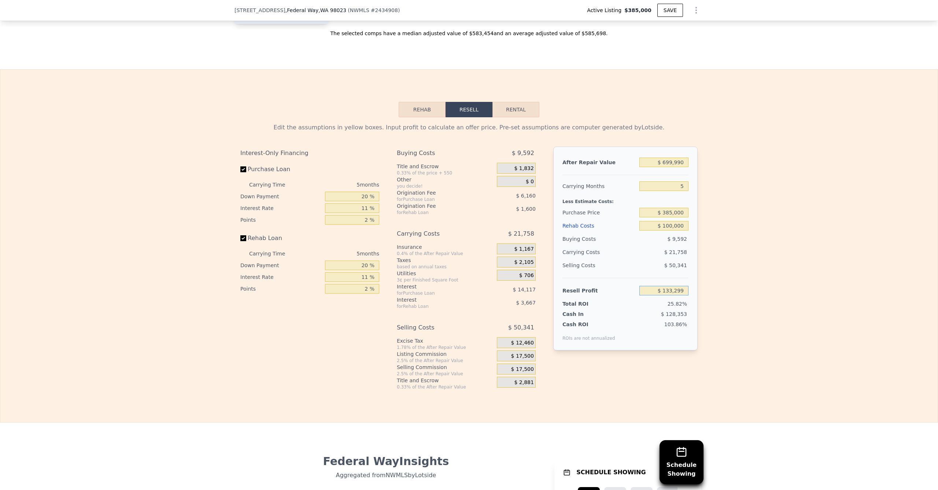
drag, startPoint x: 656, startPoint y: 303, endPoint x: 708, endPoint y: 301, distance: 52.5
click at [708, 301] on div "Edit the assumptions in yellow boxes. Input profit to calculate an offer price.…" at bounding box center [469, 253] width 938 height 273
drag, startPoint x: 731, startPoint y: 300, endPoint x: 666, endPoint y: 289, distance: 66.1
click at [731, 300] on div "Edit the assumptions in yellow boxes. Input profit to calculate an offer price.…" at bounding box center [469, 253] width 938 height 273
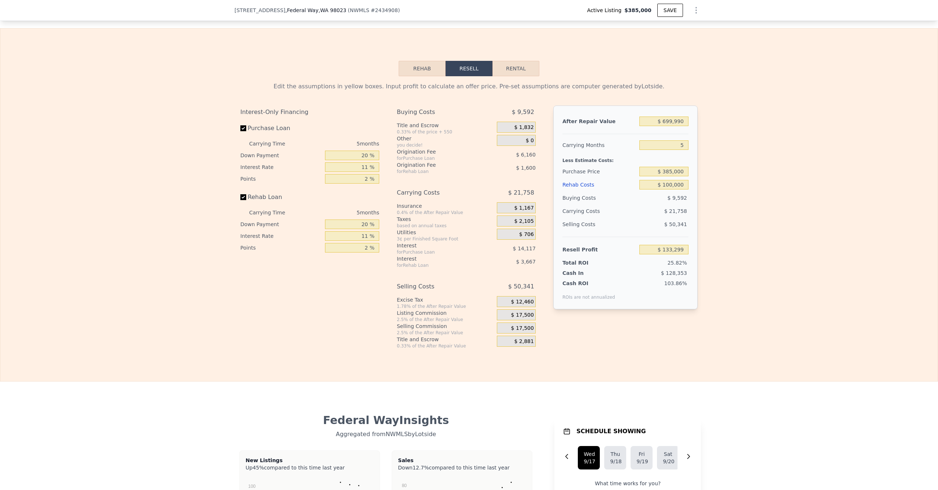
scroll to position [1026, 0]
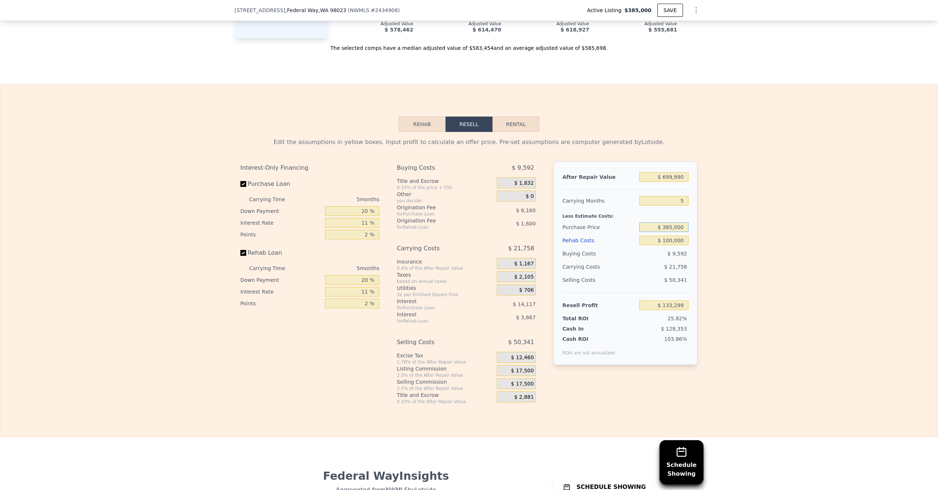
click at [667, 232] on input "$ 385,000" at bounding box center [664, 227] width 49 height 10
click at [670, 232] on input "$ 385,000" at bounding box center [664, 227] width 49 height 10
type input "$ 390,000"
type input "$ 128,017"
click at [733, 241] on div "Edit the assumptions in yellow boxes. Input profit to calculate an offer price.…" at bounding box center [469, 268] width 938 height 273
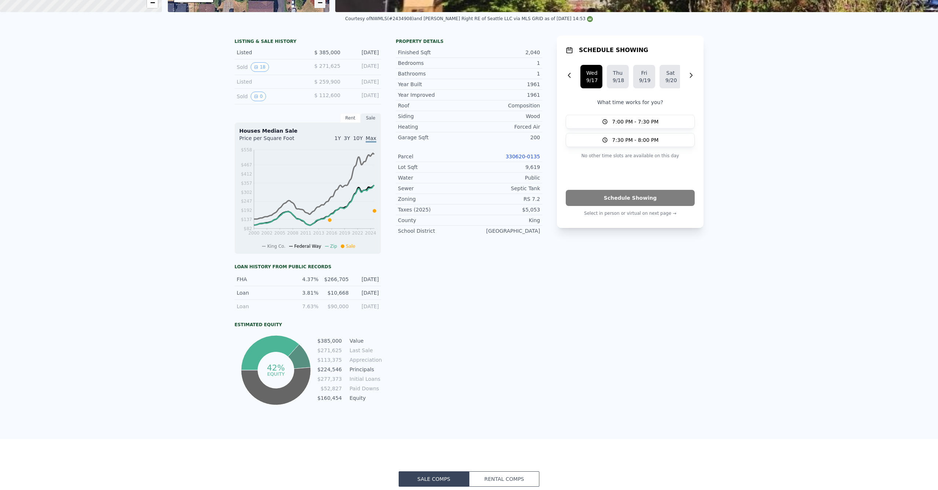
scroll to position [0, 0]
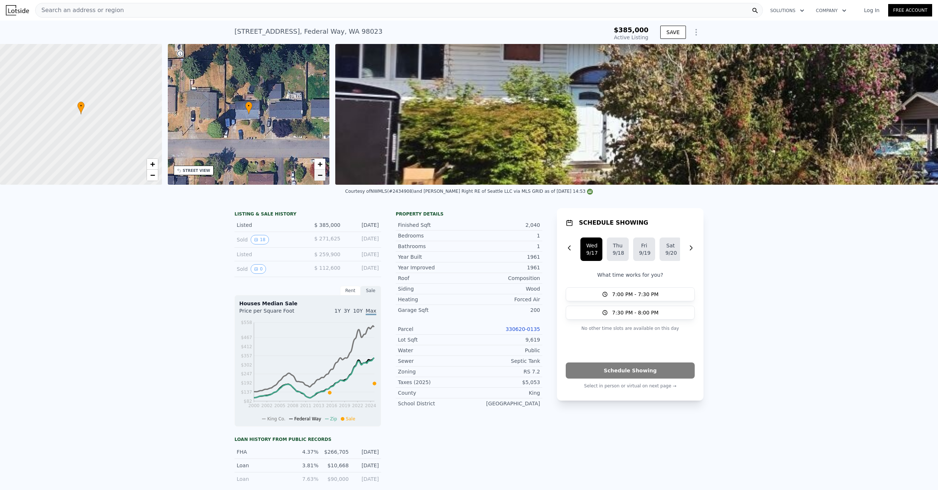
click at [319, 172] on link "−" at bounding box center [319, 175] width 11 height 11
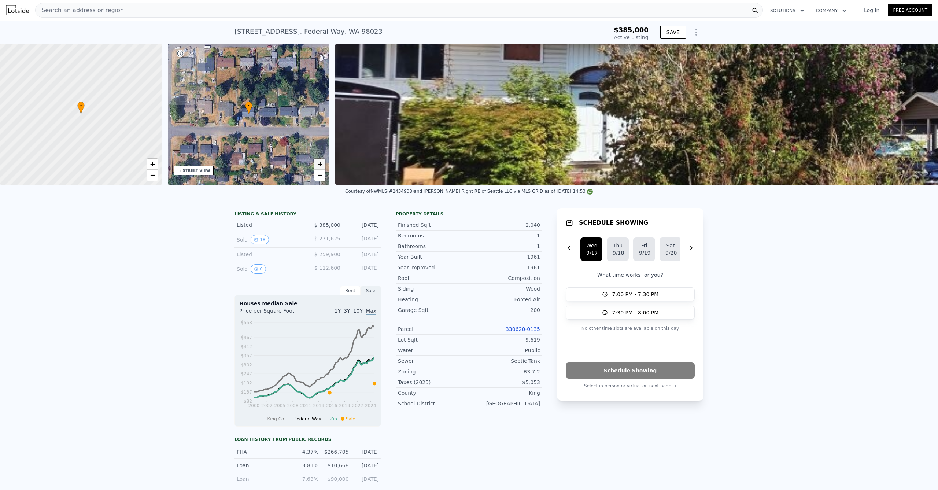
click at [320, 165] on span "+" at bounding box center [320, 163] width 5 height 9
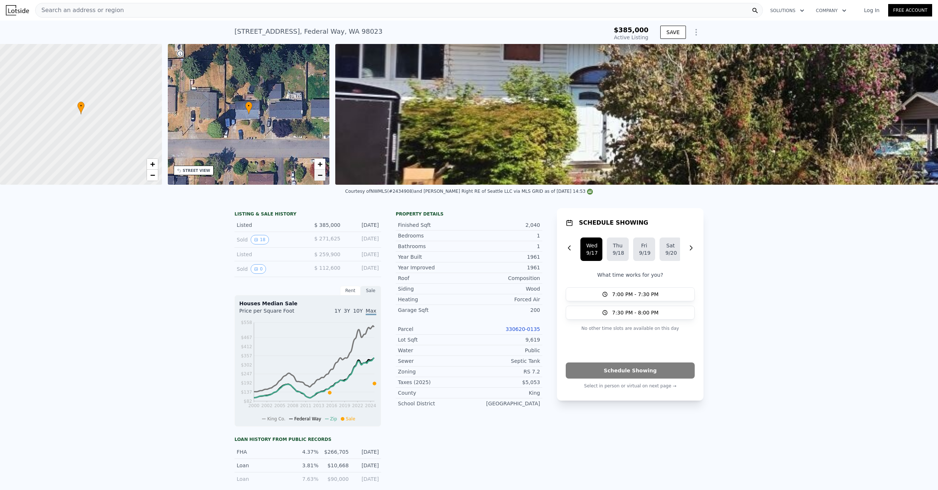
click at [323, 174] on link "−" at bounding box center [319, 175] width 11 height 11
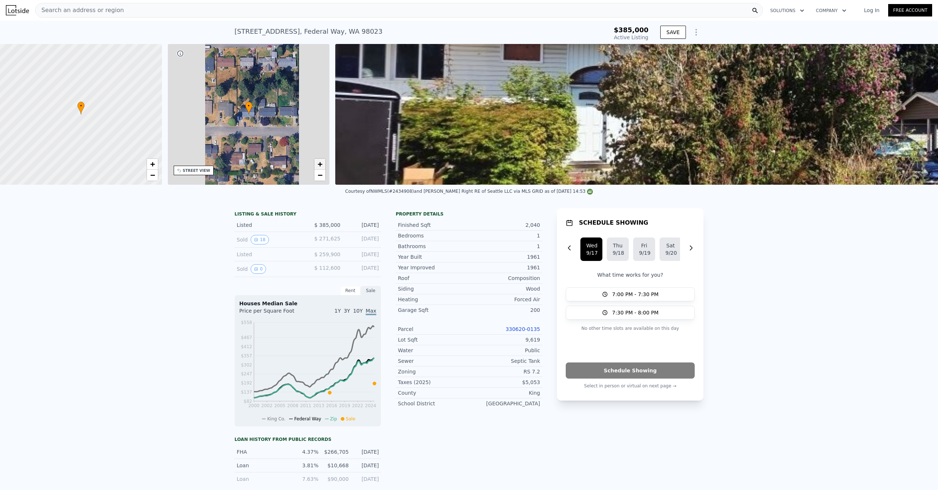
click at [321, 165] on span "+" at bounding box center [320, 163] width 5 height 9
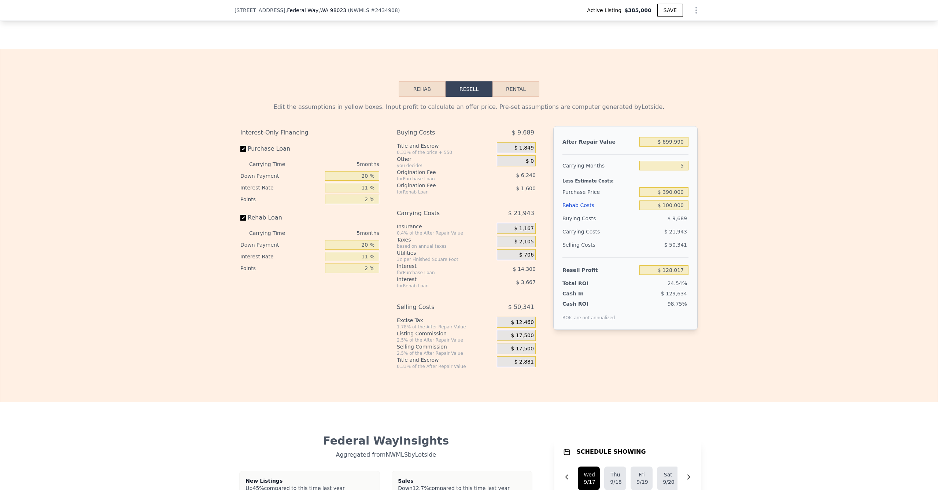
scroll to position [1047, 0]
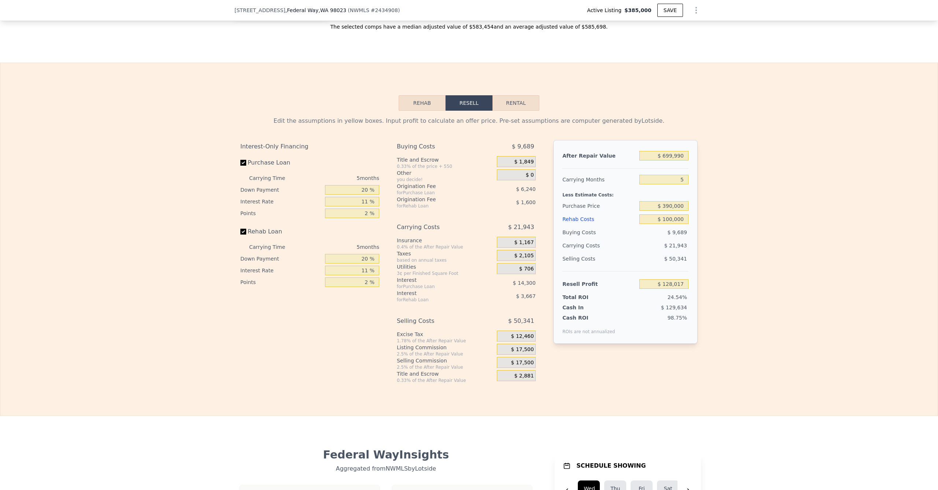
drag, startPoint x: 382, startPoint y: 119, endPoint x: 574, endPoint y: 115, distance: 192.5
click at [575, 115] on div "Rehab Resell Rental Edit the assumptions in yellow boxes. Input profit to calcu…" at bounding box center [469, 239] width 938 height 353
click at [310, 106] on div "Rehab Resell Rental Edit the assumptions in yellow boxes. Input profit to calcu…" at bounding box center [469, 239] width 938 height 353
click at [666, 212] on input "$ 390,000" at bounding box center [664, 208] width 49 height 10
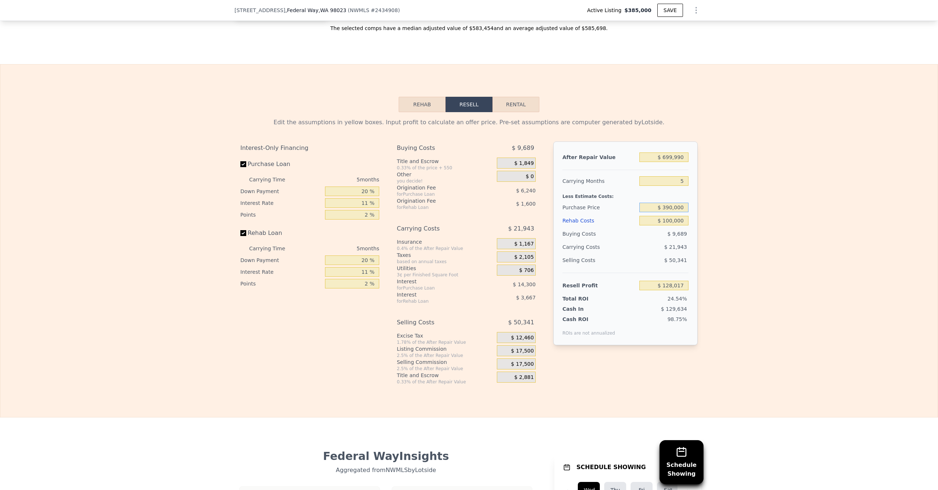
click at [662, 212] on input "$ 390,000" at bounding box center [664, 208] width 49 height 10
click at [661, 212] on input "$ 390,000" at bounding box center [664, 208] width 49 height 10
click at [670, 212] on input "$ 390,000" at bounding box center [664, 208] width 49 height 10
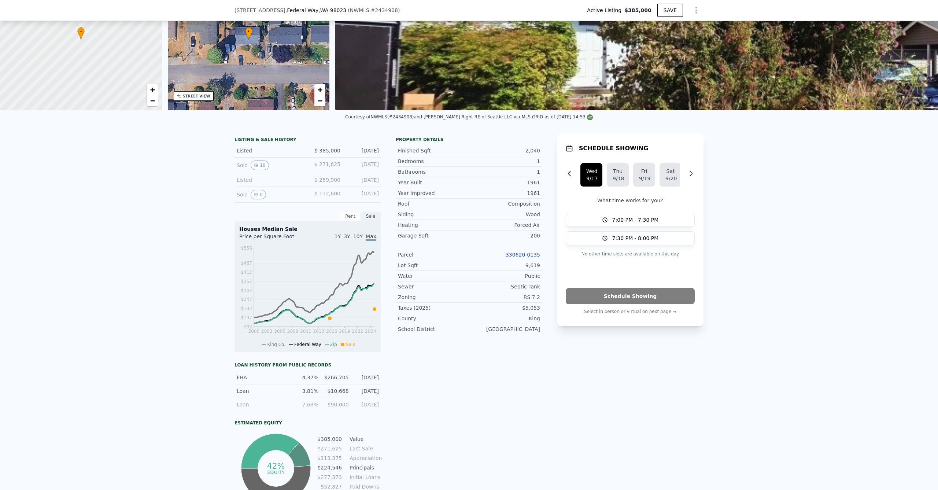
type input "$ 390,000"
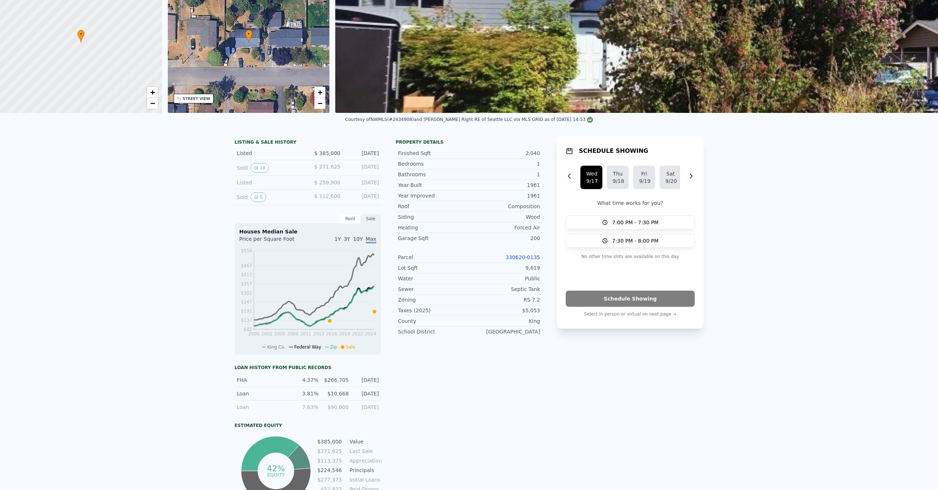
scroll to position [0, 0]
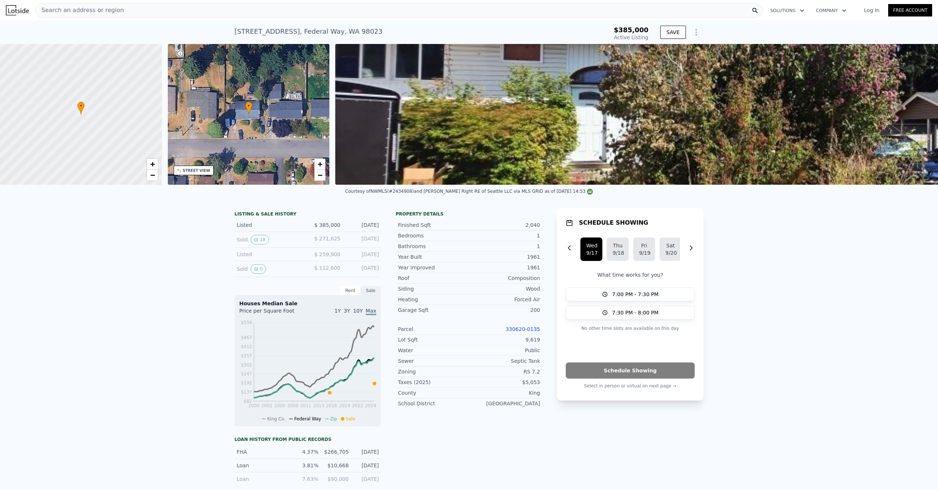
click at [107, 12] on span "Search an address or region" at bounding box center [80, 10] width 88 height 9
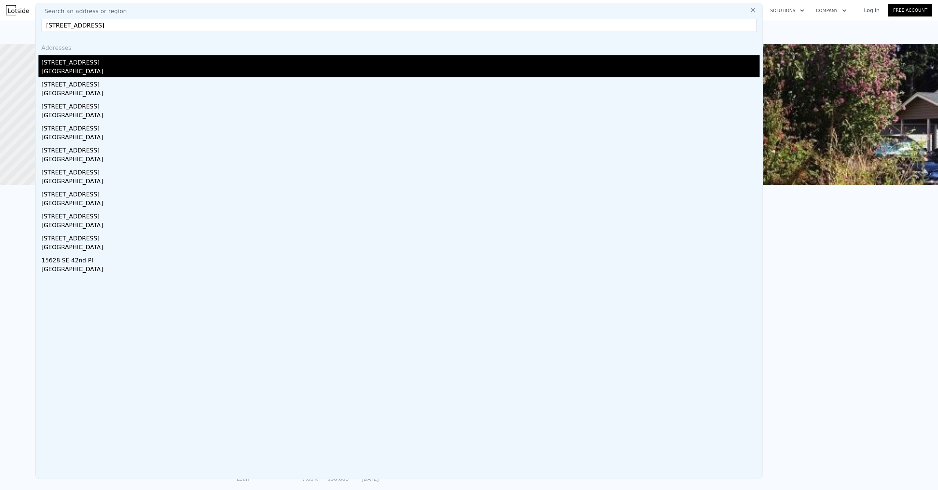
type input "[STREET_ADDRESS]"
click at [94, 57] on div "[STREET_ADDRESS]" at bounding box center [400, 61] width 718 height 12
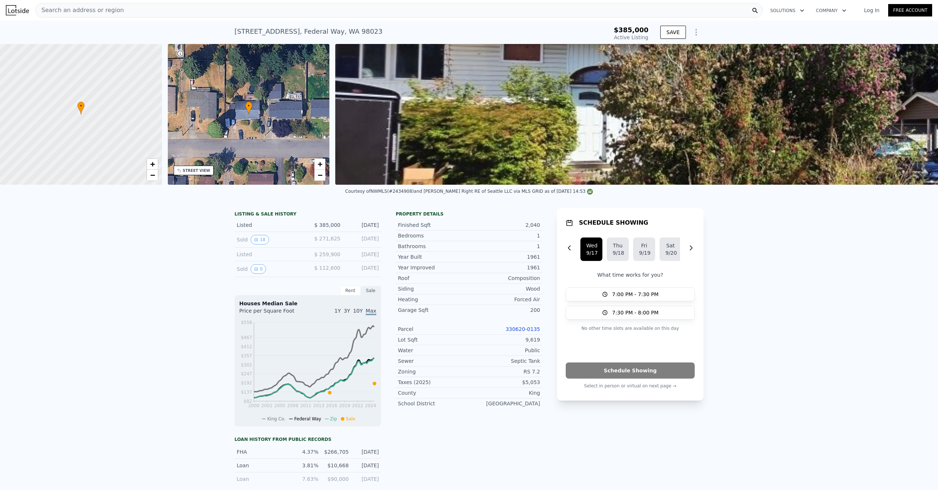
type input "3.25"
type input "1600"
type input "2870"
type input "8009"
type input "16500"
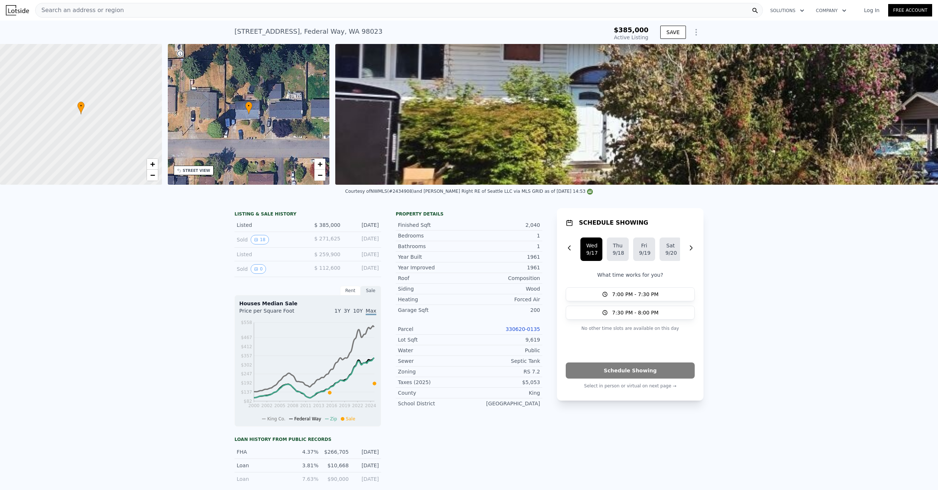
type input "$ 1,734,000"
type input "8"
type input "$ 0"
type input "$ 439,473"
